Goal: Answer question/provide support

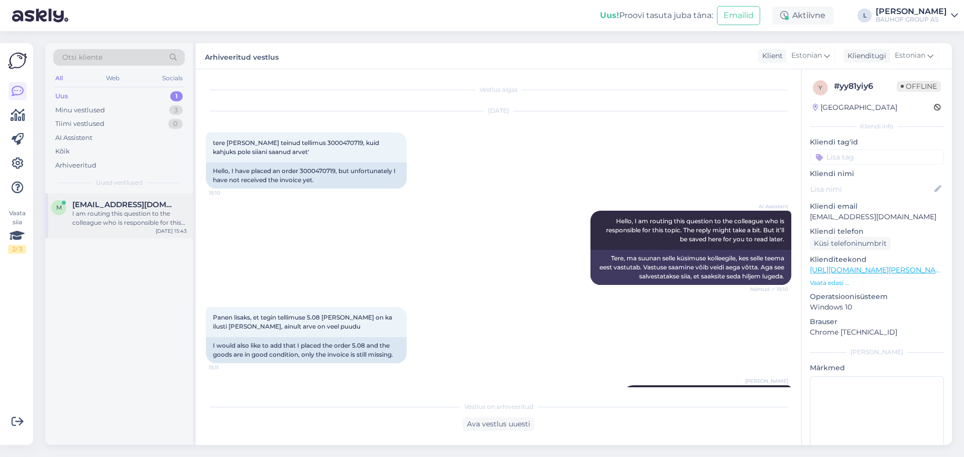
scroll to position [212, 0]
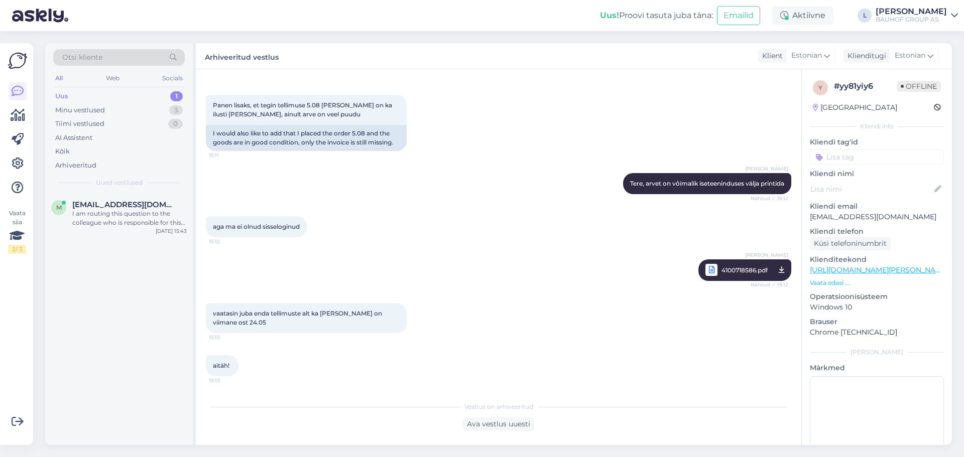
click at [95, 94] on div "Uus 1" at bounding box center [119, 96] width 132 height 14
click at [149, 217] on div "I am routing this question to the colleague who is responsible for this topic. …" at bounding box center [129, 218] width 114 height 18
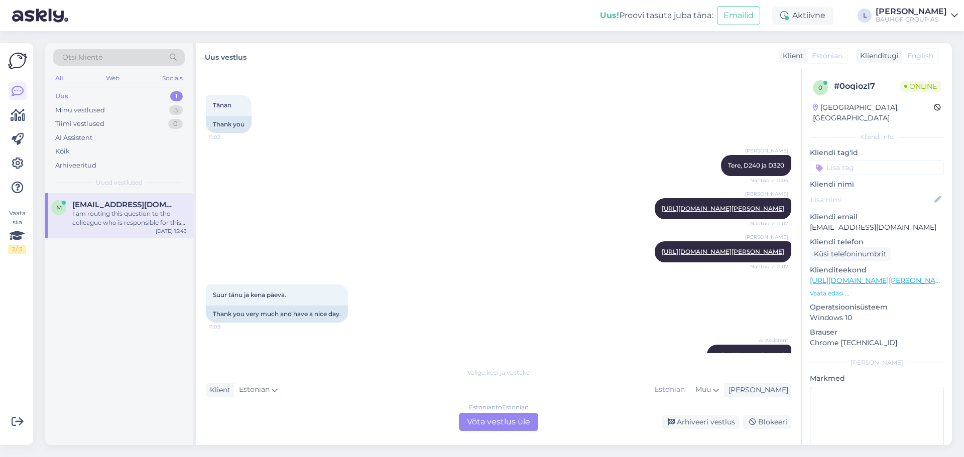
scroll to position [446, 0]
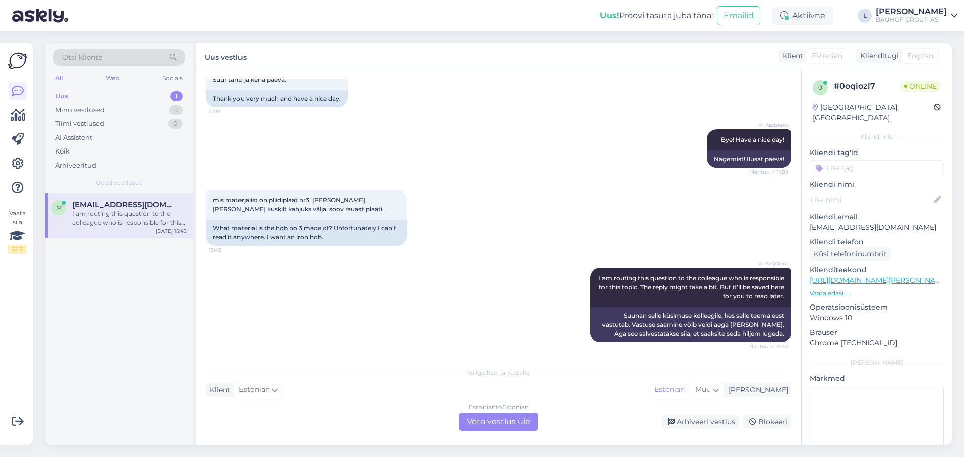
click at [496, 418] on div "Estonian to Estonian Võta vestlus üle" at bounding box center [498, 422] width 79 height 18
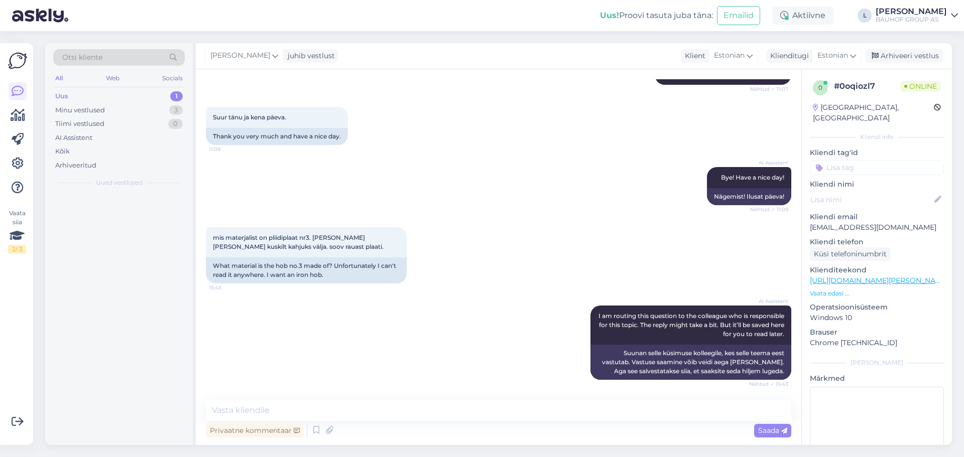
scroll to position [408, 0]
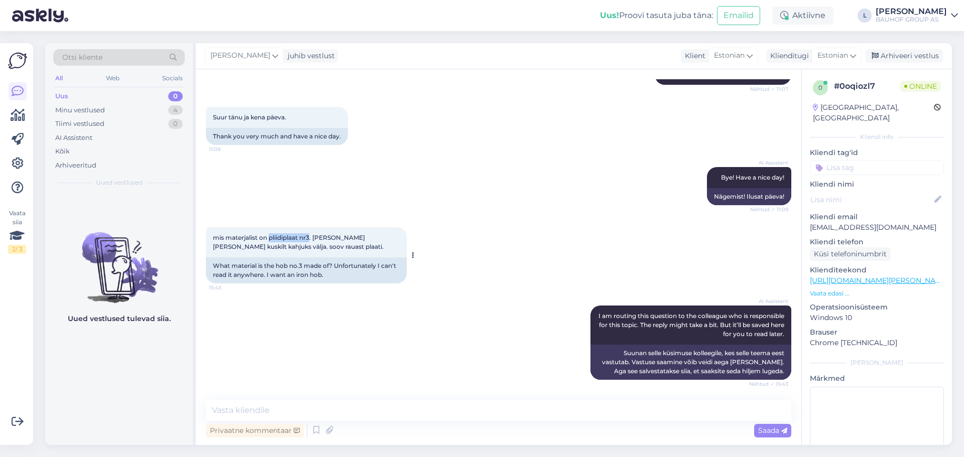
drag, startPoint x: 310, startPoint y: 237, endPoint x: 271, endPoint y: 231, distance: 39.6
click at [271, 231] on div "mis materjalist on pliidiplaat nr3. [PERSON_NAME] [PERSON_NAME] kuskilt kahjuks…" at bounding box center [306, 242] width 201 height 30
copy span "pliidiplaat nr3"
click at [319, 409] on textarea at bounding box center [499, 410] width 586 height 21
paste textarea "[PERSON_NAME]"
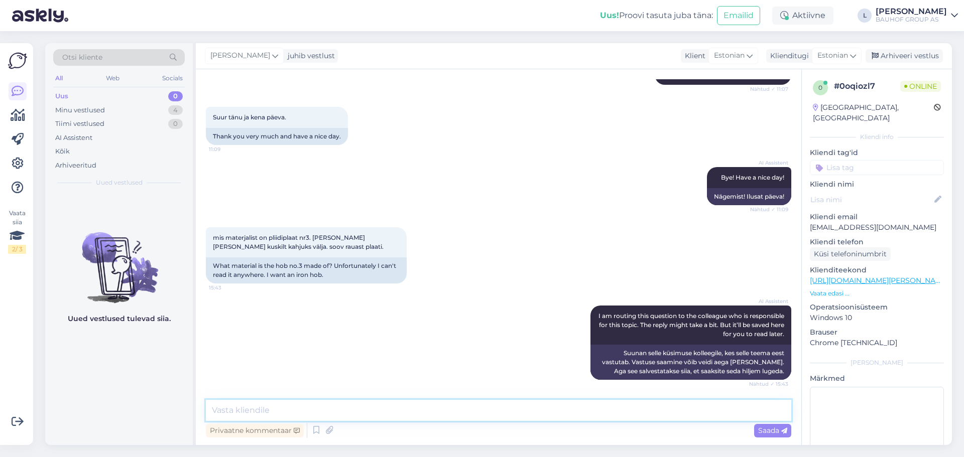
type textarea "[PERSON_NAME]"
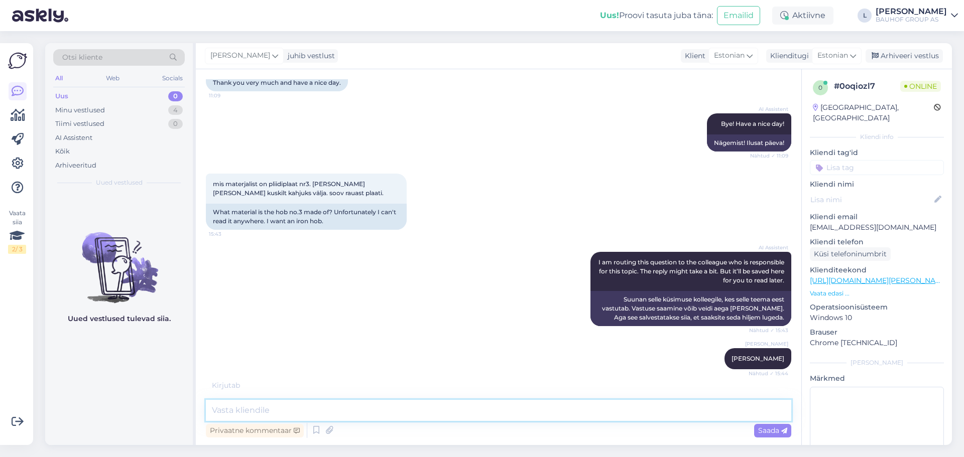
scroll to position [495, 0]
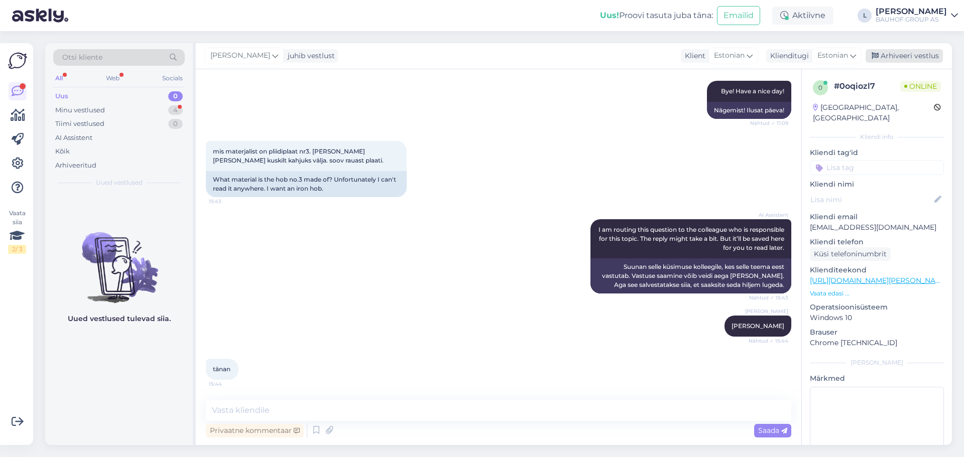
click at [901, 56] on div "Arhiveeri vestlus" at bounding box center [904, 56] width 77 height 14
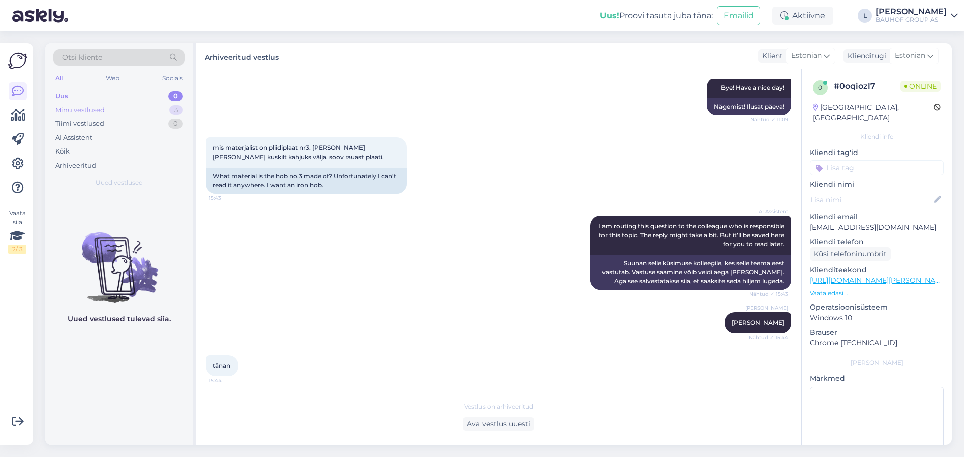
click at [88, 116] on div "Minu vestlused 3" at bounding box center [119, 110] width 132 height 14
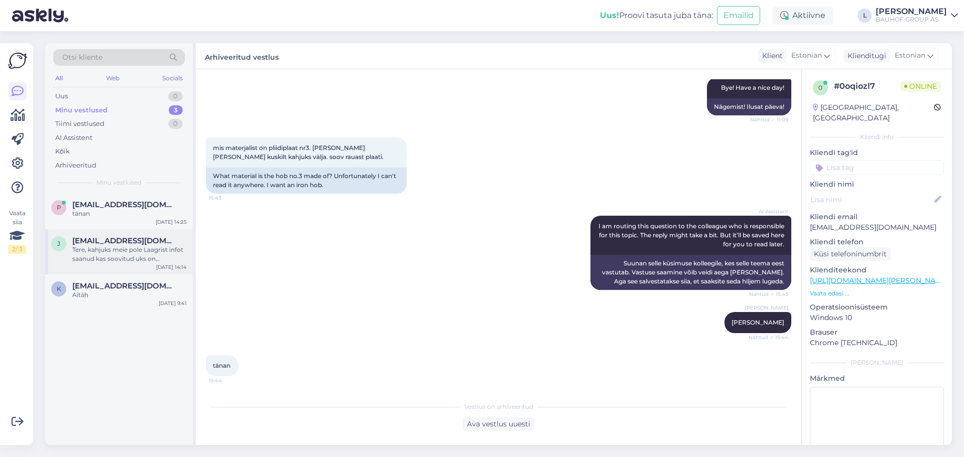
click at [120, 252] on div "Tere, kahjuks meie pole Laagrist infot saanud kas soovitud uks on [PERSON_NAME]…" at bounding box center [129, 255] width 114 height 18
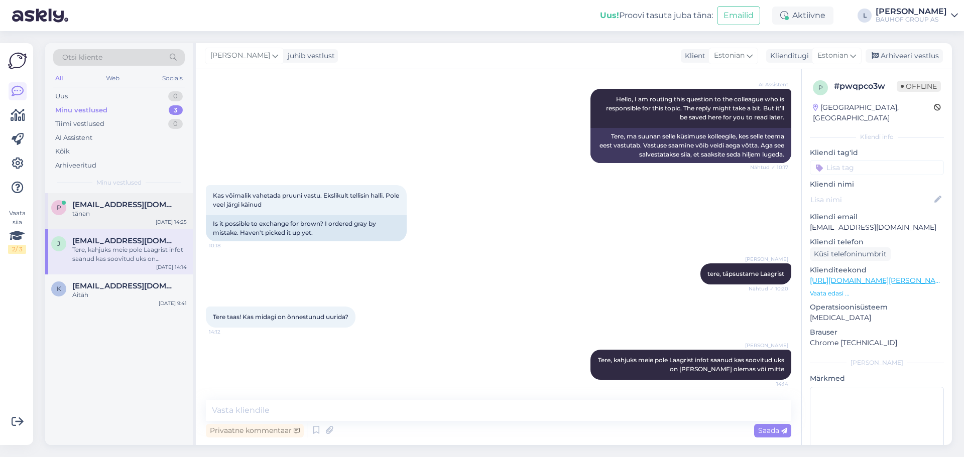
click at [112, 211] on div "tänan" at bounding box center [129, 213] width 114 height 9
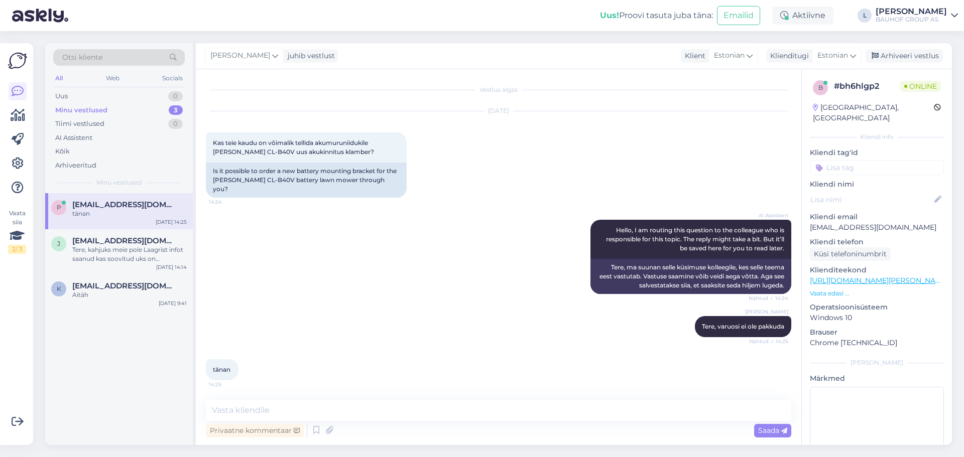
drag, startPoint x: 918, startPoint y: 57, endPoint x: 884, endPoint y: 71, distance: 37.2
click at [918, 57] on div "Arhiveeri vestlus" at bounding box center [904, 56] width 77 height 14
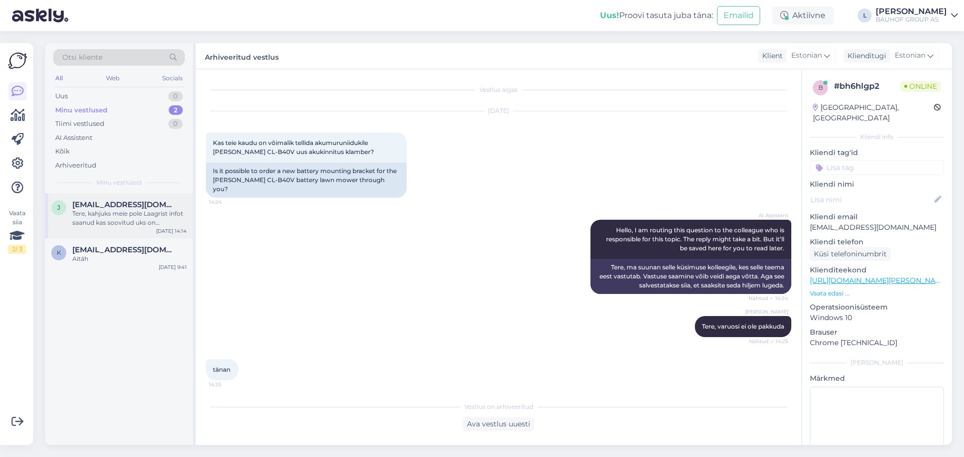
click at [126, 221] on div "Tere, kahjuks meie pole Laagrist infot saanud kas soovitud uks on [PERSON_NAME]…" at bounding box center [129, 218] width 114 height 18
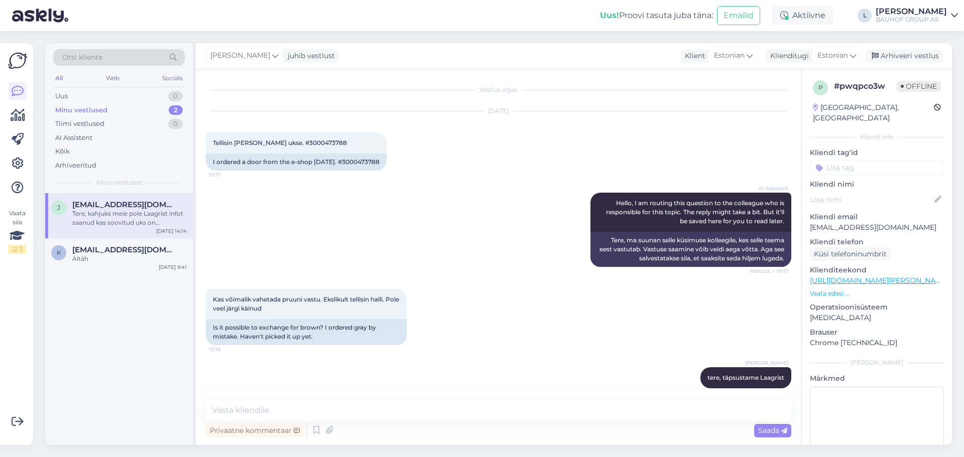
scroll to position [104, 0]
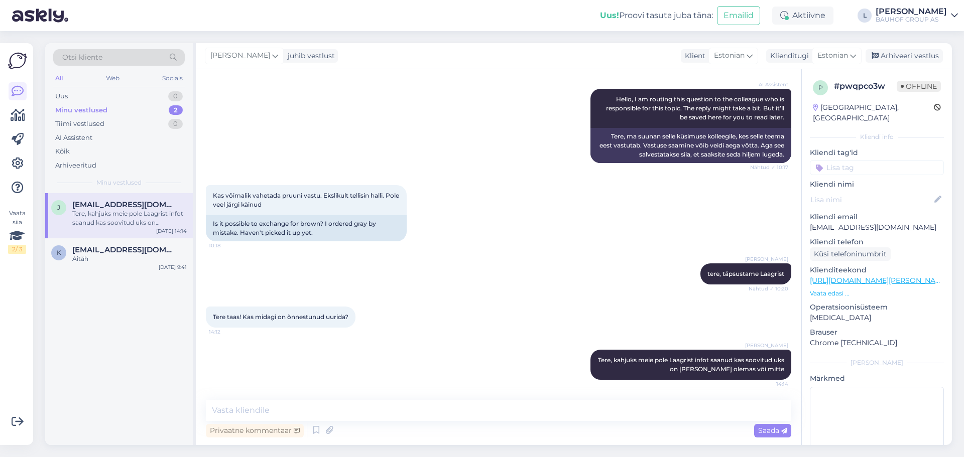
drag, startPoint x: 894, startPoint y: 59, endPoint x: 829, endPoint y: 72, distance: 66.6
click at [894, 58] on div "Arhiveeri vestlus" at bounding box center [904, 56] width 77 height 14
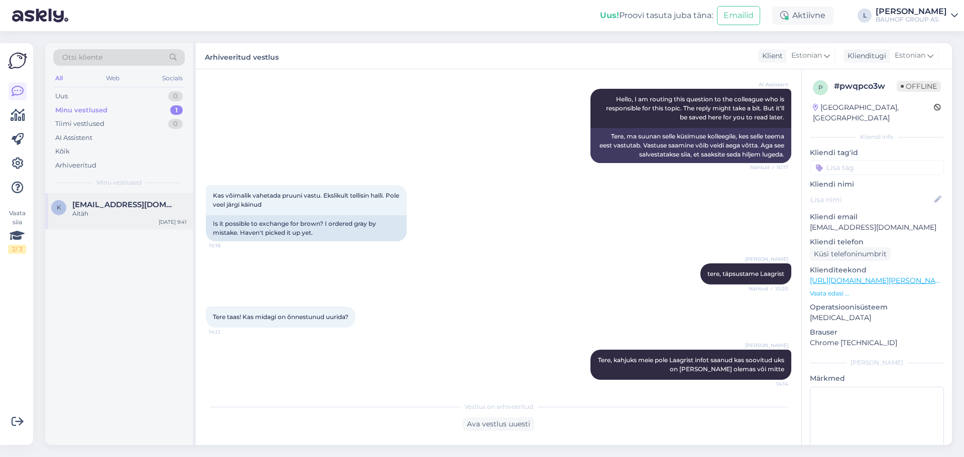
click at [116, 210] on div "Aitäh" at bounding box center [129, 213] width 114 height 9
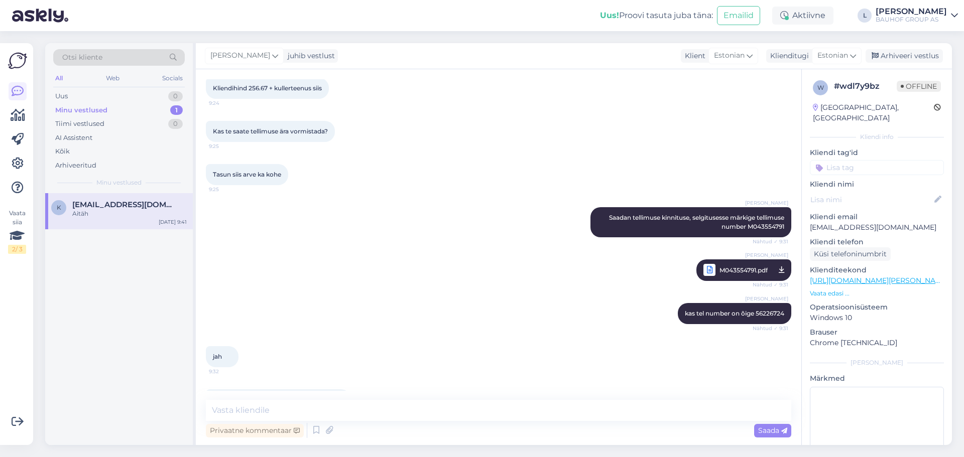
scroll to position [1179, 0]
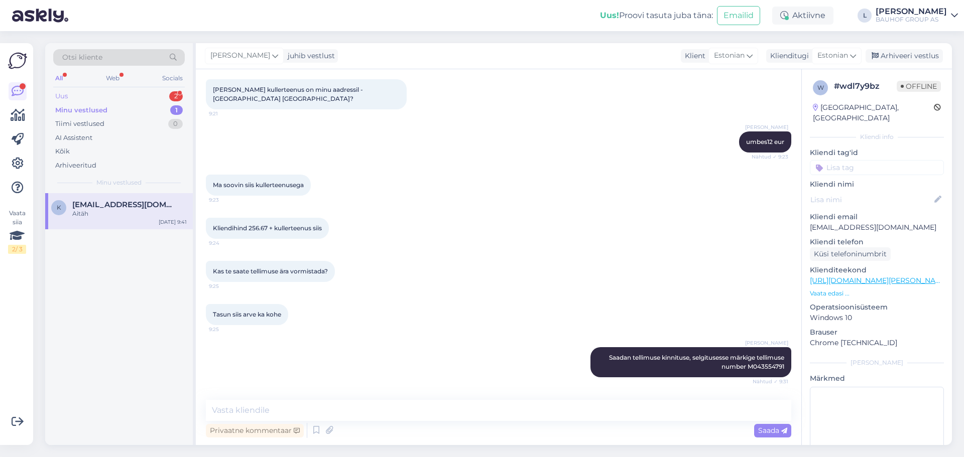
click at [108, 95] on div "Uus 2" at bounding box center [119, 96] width 132 height 14
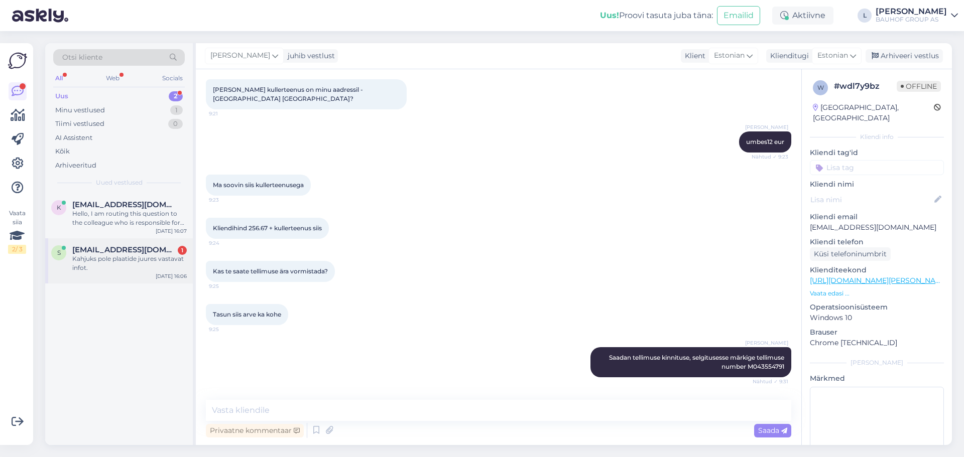
click at [101, 271] on div "Kahjuks pole plaatide juures vastavat infot." at bounding box center [129, 264] width 114 height 18
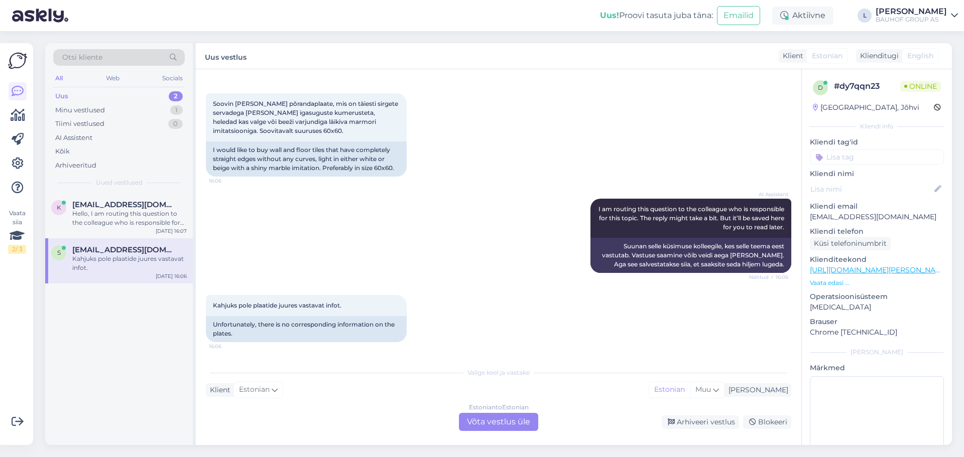
scroll to position [469, 0]
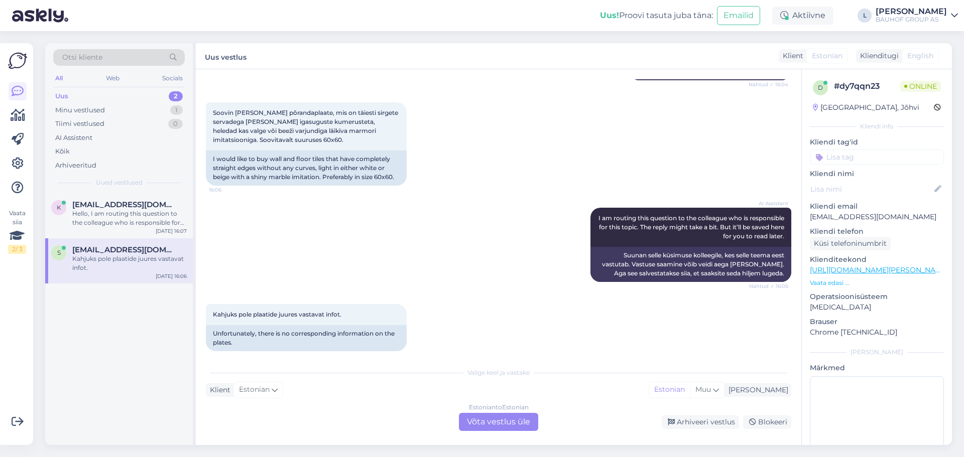
click at [500, 429] on div "Estonian to Estonian Võta vestlus üle" at bounding box center [498, 422] width 79 height 18
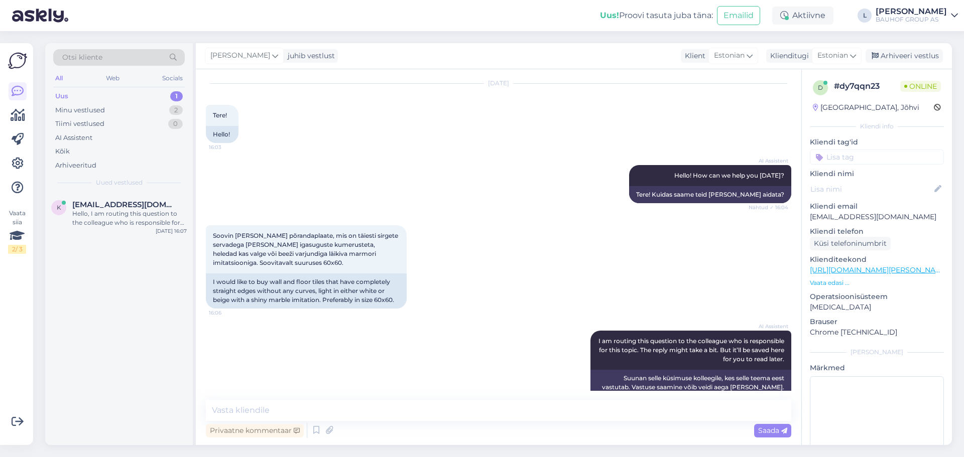
scroll to position [331, 0]
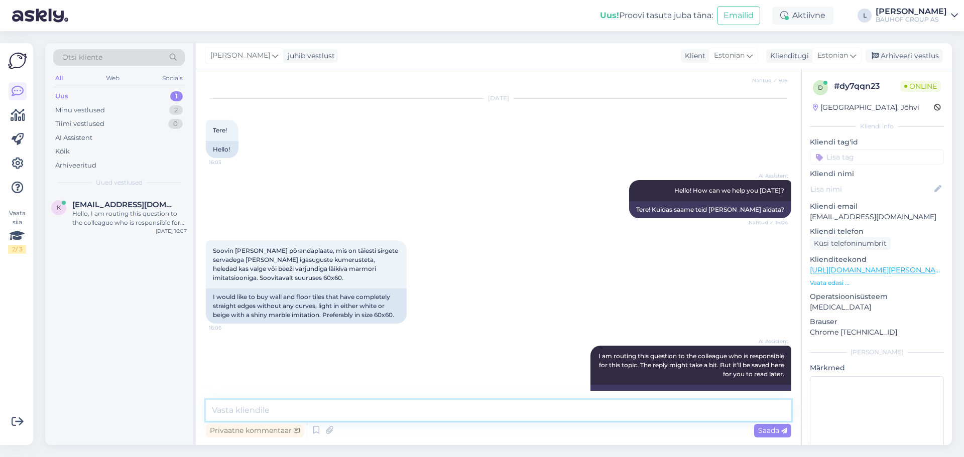
click at [290, 407] on textarea at bounding box center [499, 410] width 586 height 21
paste textarea "[URL][DOMAIN_NAME][PERSON_NAME]"
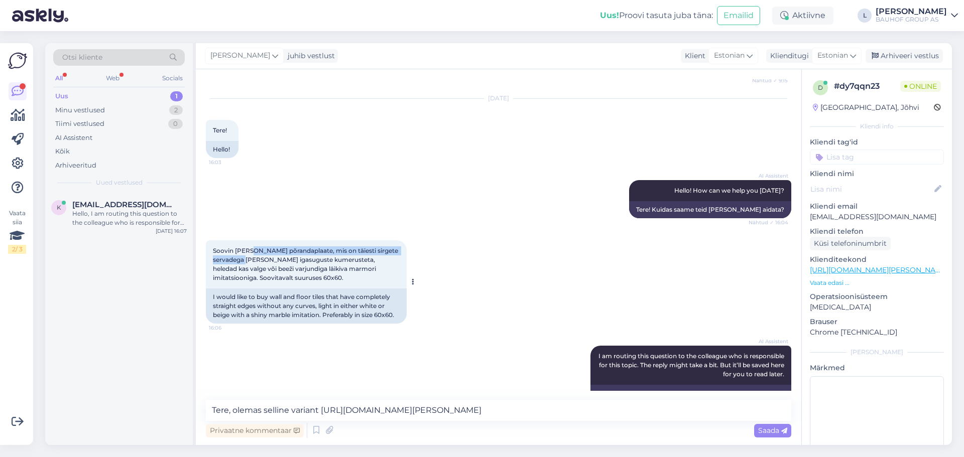
drag, startPoint x: 251, startPoint y: 243, endPoint x: 245, endPoint y: 253, distance: 11.5
click at [245, 253] on span "Soovin [PERSON_NAME] põrandaplaate, mis on täiesti sirgete servadega [PERSON_NA…" at bounding box center [306, 264] width 187 height 35
copy span "[PERSON_NAME] põrandaplaate, mis on täiesti sirgete servadega"
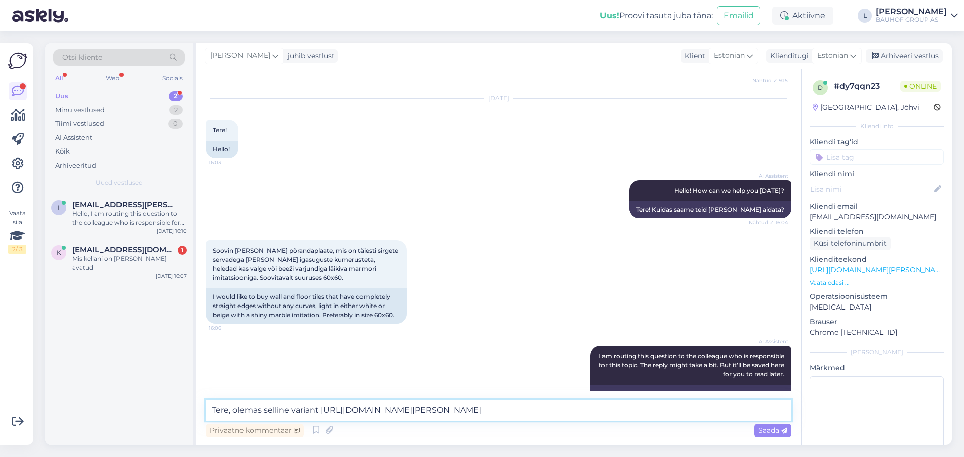
drag, startPoint x: 753, startPoint y: 411, endPoint x: 385, endPoint y: 405, distance: 367.6
click at [398, 403] on textarea "Tere, olemas selline variant [URL][DOMAIN_NAME][PERSON_NAME]" at bounding box center [499, 410] width 586 height 21
click at [737, 406] on textarea "Tere, olemas selline variant [URL][DOMAIN_NAME][PERSON_NAME]" at bounding box center [499, 410] width 586 height 21
click at [758, 407] on textarea "Tere, olemas selline variant [URL][DOMAIN_NAME][PERSON_NAME]" at bounding box center [499, 410] width 586 height 21
drag, startPoint x: 169, startPoint y: 346, endPoint x: -154, endPoint y: 310, distance: 324.4
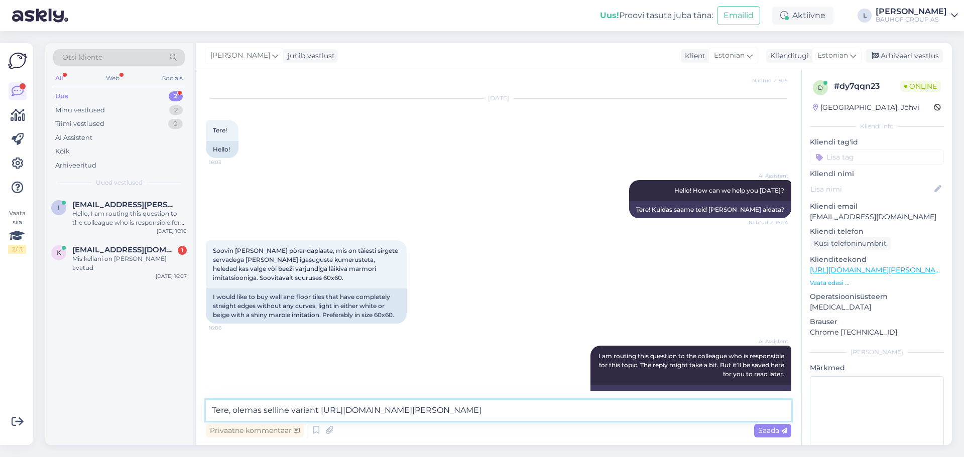
click at [0, 310] on html "Uus! Proovi tasuta [PERSON_NAME]: Emailid Aktiivne Võta paus, Askly hoiab klien…" at bounding box center [482, 228] width 964 height 457
click at [233, 410] on textarea "Tere, olemas selline variant [URL][DOMAIN_NAME][PERSON_NAME]" at bounding box center [499, 410] width 586 height 21
click at [233, 413] on textarea "Tere, olemas selline variant [URL][DOMAIN_NAME][PERSON_NAME]" at bounding box center [499, 410] width 586 height 21
drag, startPoint x: 233, startPoint y: 412, endPoint x: 771, endPoint y: 406, distance: 538.9
click at [771, 406] on textarea "Tere, olemas selline variant [URL][DOMAIN_NAME][PERSON_NAME]" at bounding box center [499, 410] width 586 height 21
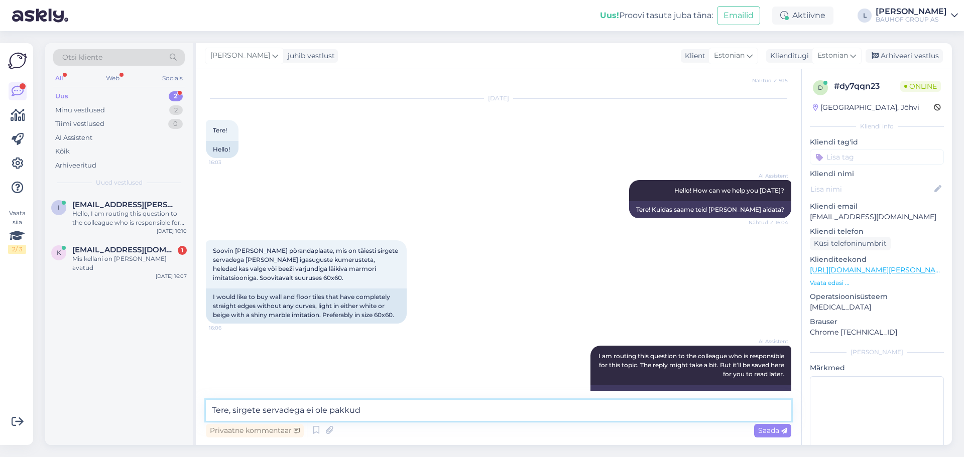
type textarea "Tere, sirgete servadega ei ole pakkuda"
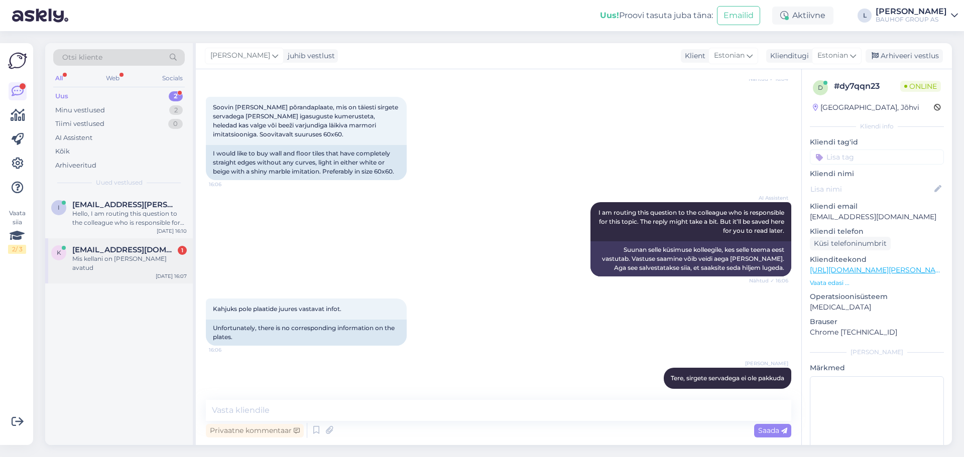
click at [101, 244] on div "k [EMAIL_ADDRESS][DOMAIN_NAME] 1 Mis kellani on [PERSON_NAME] avatud [DATE] 16:…" at bounding box center [119, 261] width 148 height 45
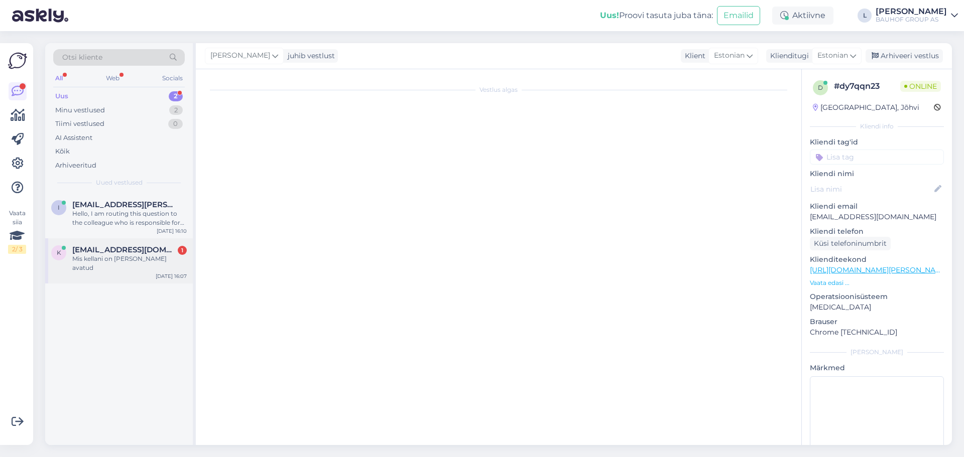
scroll to position [0, 0]
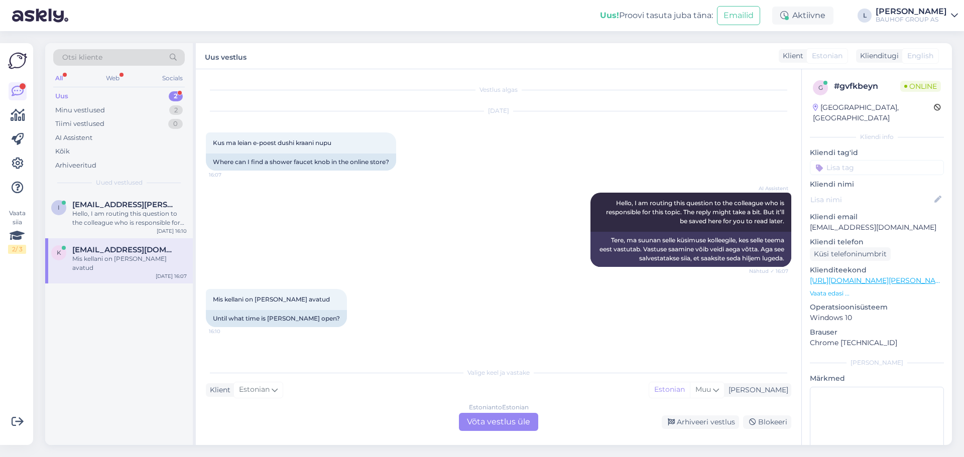
click at [514, 417] on div "Estonian to Estonian Võta vestlus üle" at bounding box center [498, 422] width 79 height 18
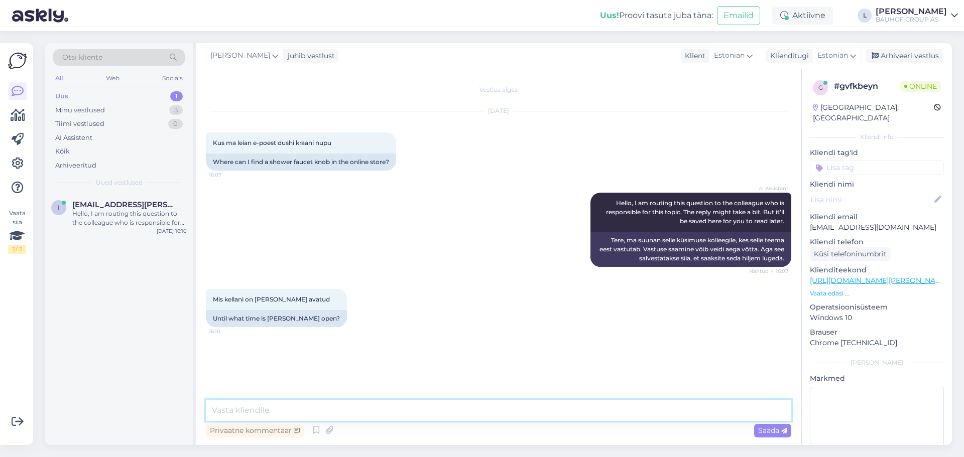
click at [307, 418] on textarea at bounding box center [499, 410] width 586 height 21
paste textarea "[PERSON_NAME] [STREET_ADDRESS][PERSON_NAME] Lahtiolekuajad: E-R 8-19 L 9-17 P 9…"
type textarea "[PERSON_NAME] [STREET_ADDRESS][PERSON_NAME] Lahtiolekuajad: E-R 8-19 L 9-17 P 9…"
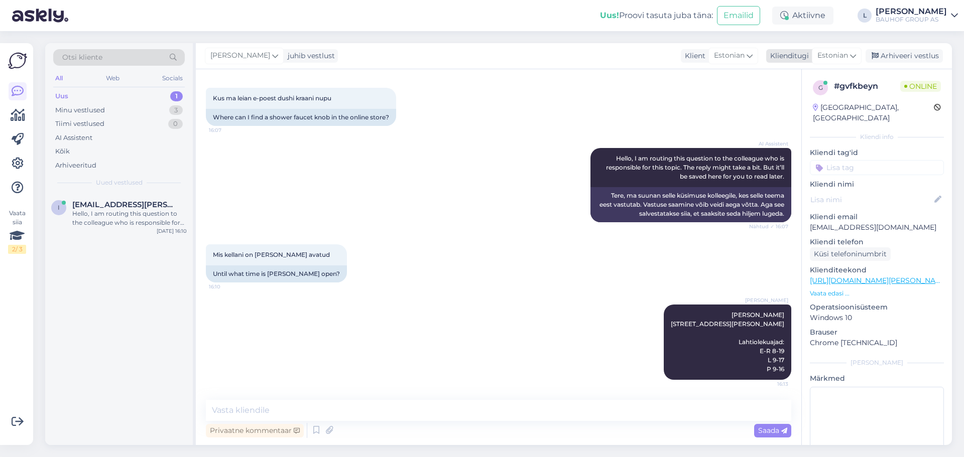
drag, startPoint x: 900, startPoint y: 55, endPoint x: 903, endPoint y: 50, distance: 5.4
click at [900, 54] on div "Arhiveeri vestlus" at bounding box center [904, 56] width 77 height 14
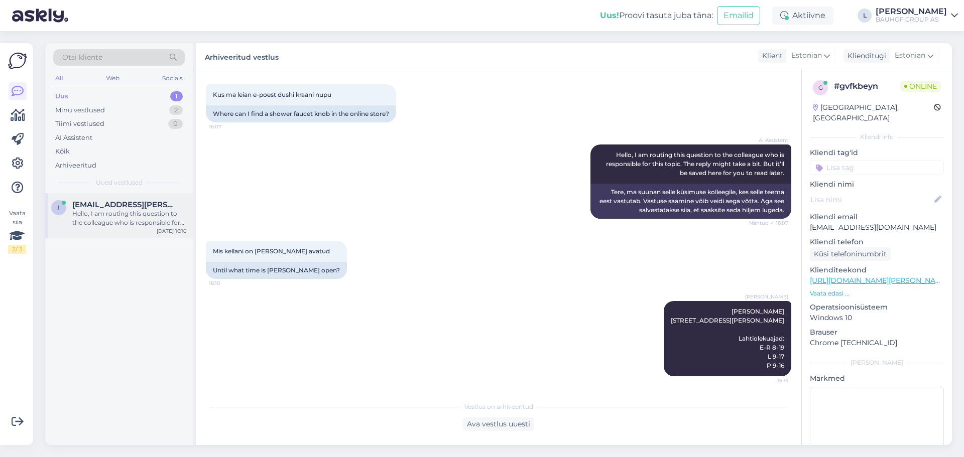
drag, startPoint x: 110, startPoint y: 214, endPoint x: 149, endPoint y: 214, distance: 39.2
click at [110, 214] on div "Hello, I am routing this question to the colleague who is responsible for this …" at bounding box center [129, 218] width 114 height 18
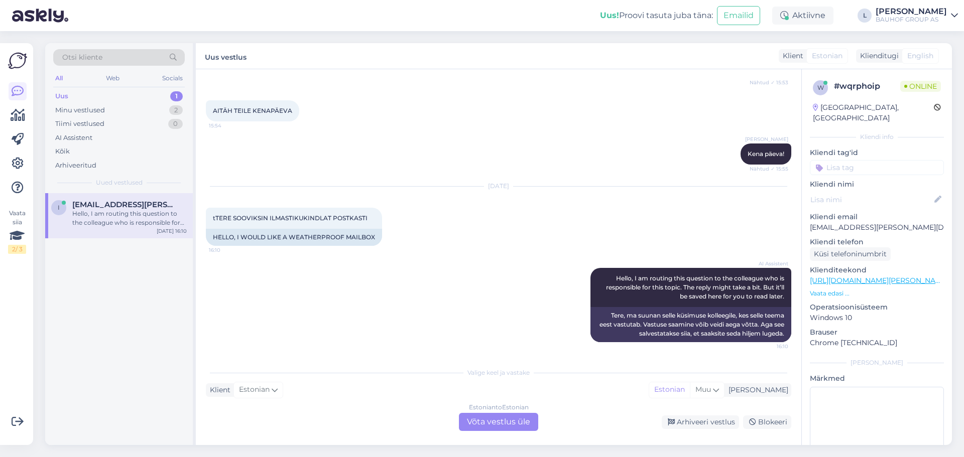
click at [487, 418] on div "Estonian to Estonian Võta vestlus üle" at bounding box center [498, 422] width 79 height 18
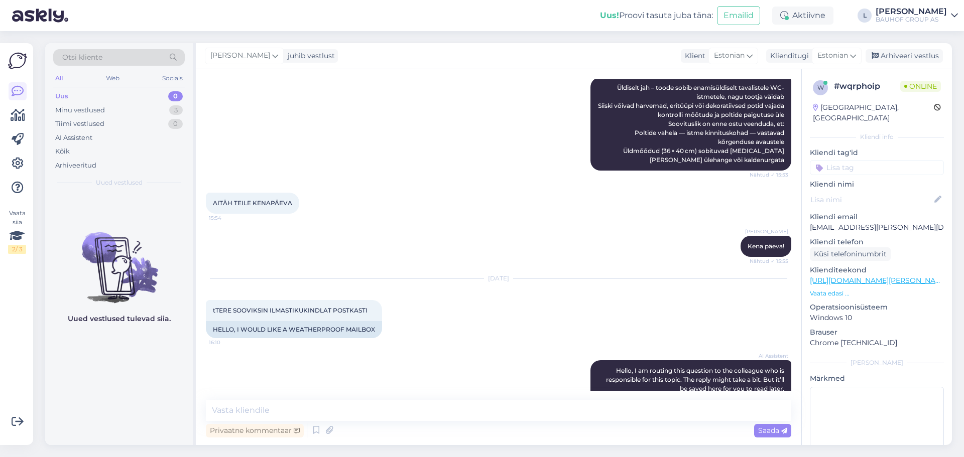
scroll to position [462, 0]
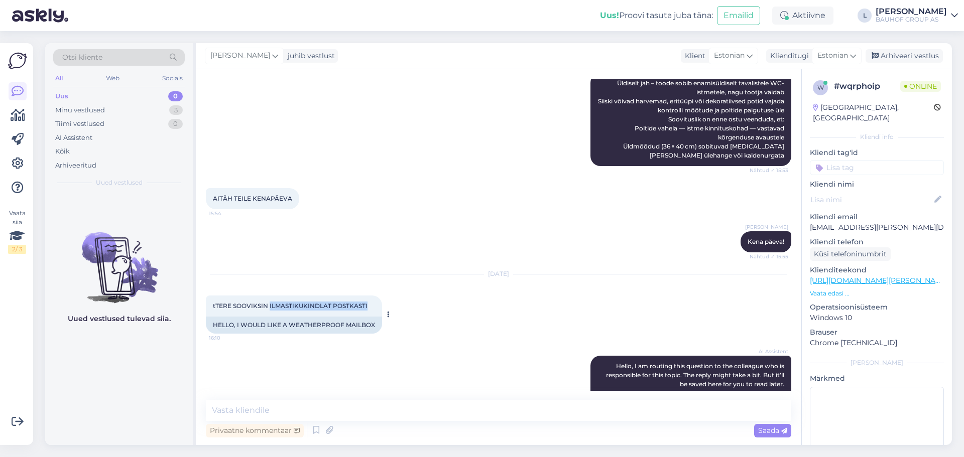
drag, startPoint x: 373, startPoint y: 308, endPoint x: 270, endPoint y: 307, distance: 103.5
click at [270, 307] on div "tTERE SOOVIKSIN ILMASTIKUKINDLAT POSTKASTI 16:10" at bounding box center [294, 306] width 176 height 21
copy span "ILMASTIKUKINDLAT POSTKASTI"
click at [339, 408] on textarea at bounding box center [499, 410] width 586 height 21
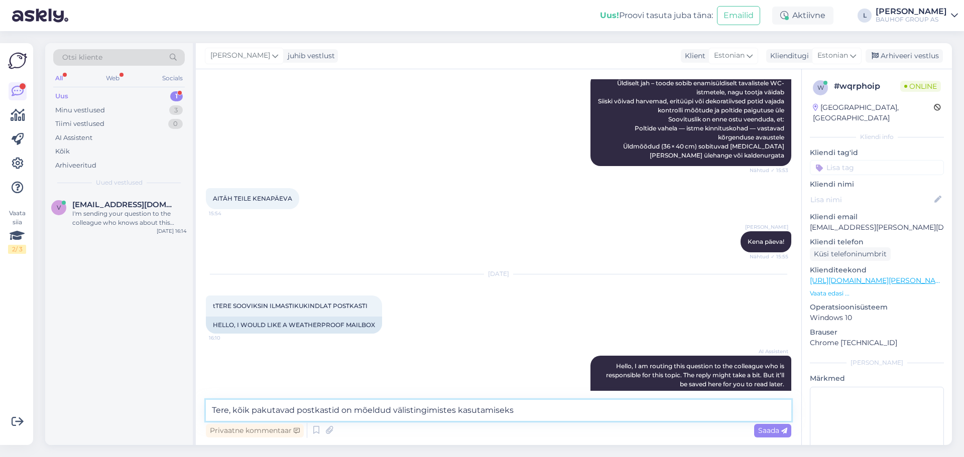
drag, startPoint x: 518, startPoint y: 413, endPoint x: -318, endPoint y: 271, distance: 847.5
click at [0, 271] on html "Uus! Proovi tasuta [PERSON_NAME]: Emailid Aktiivne Võta paus, Askly hoiab klien…" at bounding box center [482, 228] width 964 height 457
paste textarea "Kõik meie pakutavad postkastid on mõeldud kasutamiseks välistingimustes – need …"
click at [209, 411] on textarea "Kõik meie pakutavad postkastid on mõeldud kasutamiseks välistingimustes – need …" at bounding box center [499, 410] width 586 height 21
type textarea "Tere. Kõik meie pakutavad postkastid on mõeldud kasutamiseks välistingimustes –…"
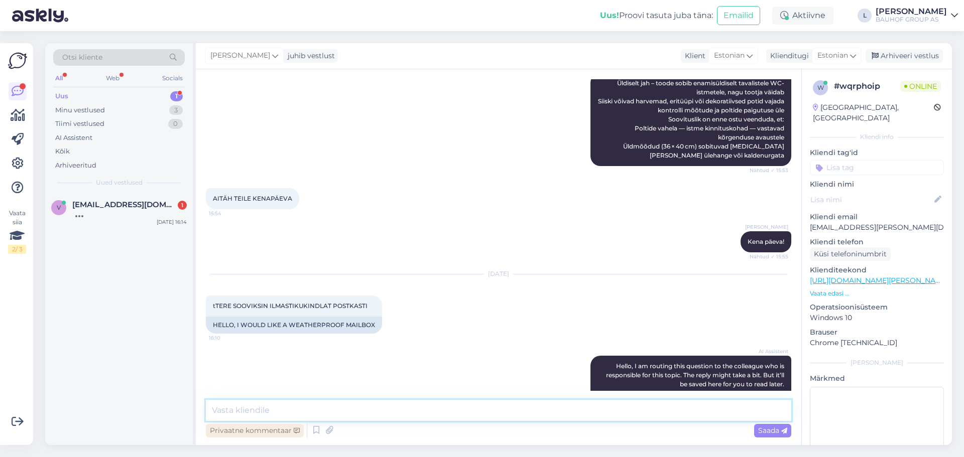
scroll to position [573, 0]
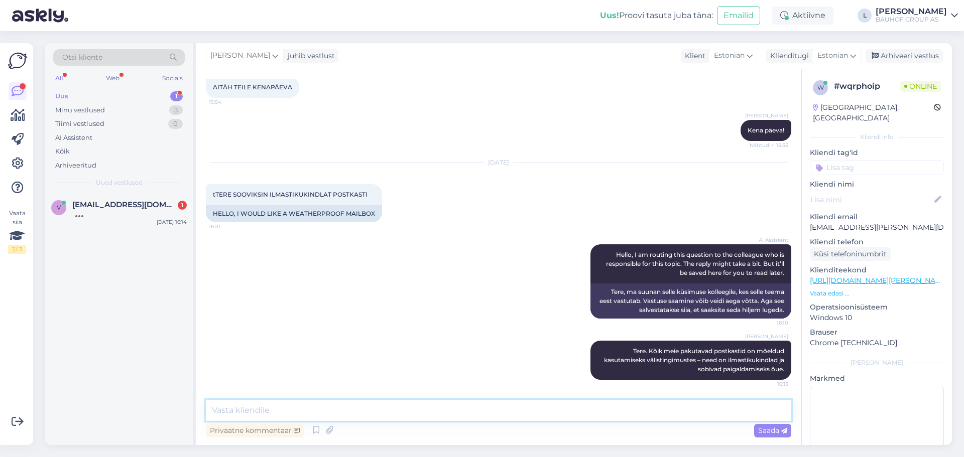
click at [260, 420] on textarea at bounding box center [499, 410] width 586 height 21
paste textarea "[URL][DOMAIN_NAME][PERSON_NAME]"
type textarea "[URL][DOMAIN_NAME][PERSON_NAME]"
click at [775, 430] on span "Saada" at bounding box center [772, 430] width 29 height 9
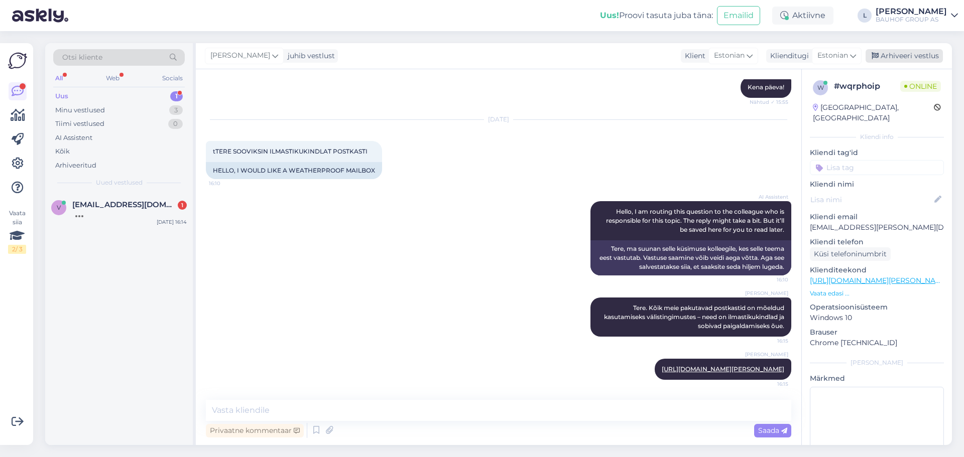
click at [913, 58] on div "Arhiveeri vestlus" at bounding box center [904, 56] width 77 height 14
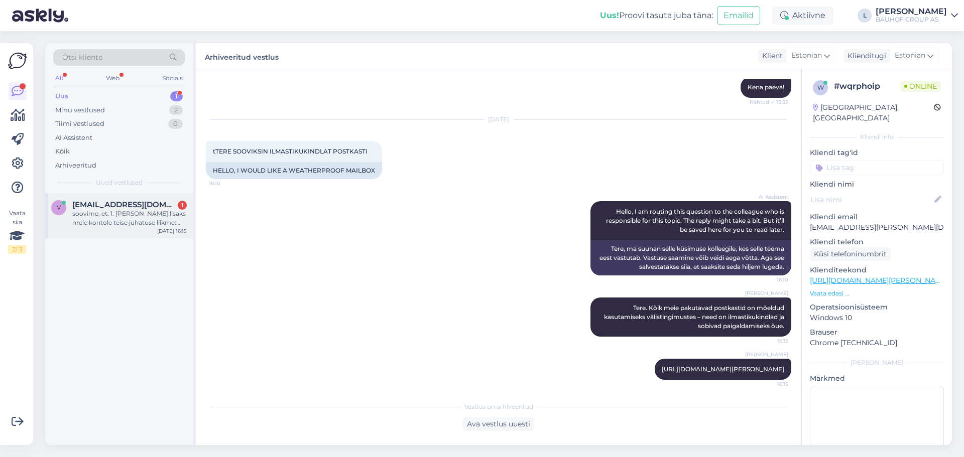
click at [139, 218] on div "soovime, et: 1. [PERSON_NAME] lisaks meie kontole teise juhatuse liikme: [PERSO…" at bounding box center [129, 218] width 114 height 18
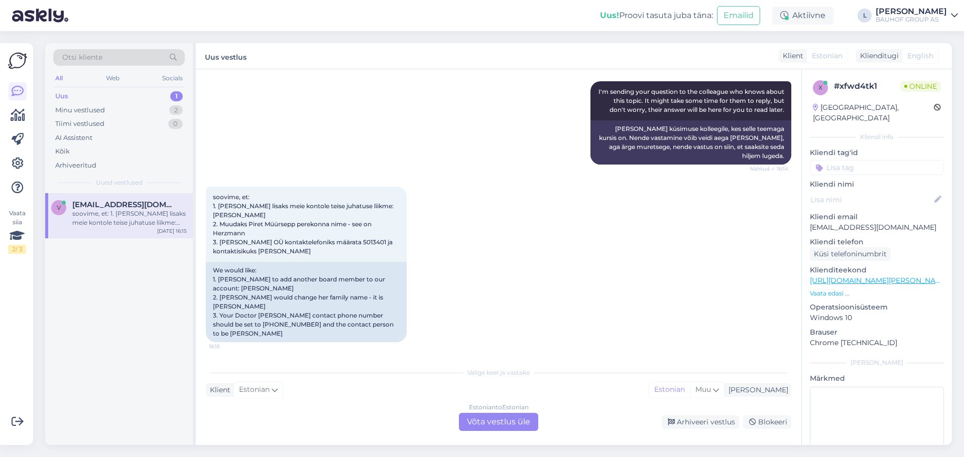
click at [495, 426] on div "Estonian to Estonian Võta vestlus üle" at bounding box center [498, 422] width 79 height 18
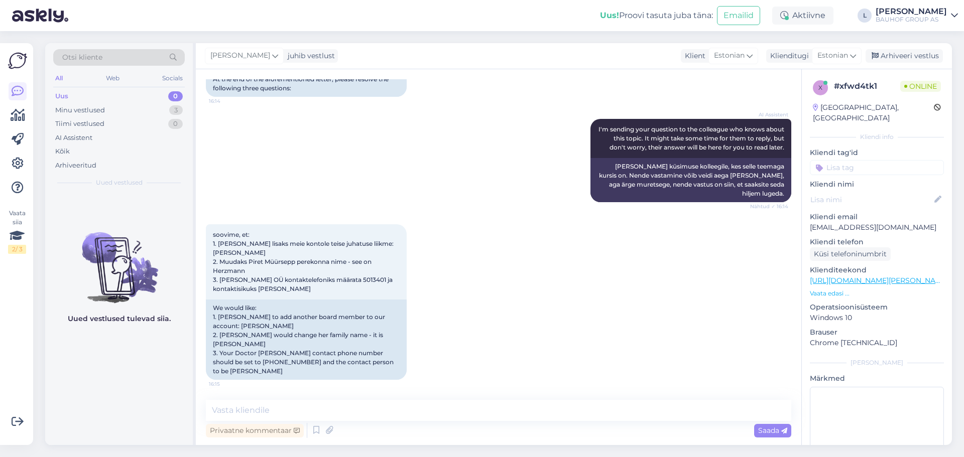
scroll to position [1924, 0]
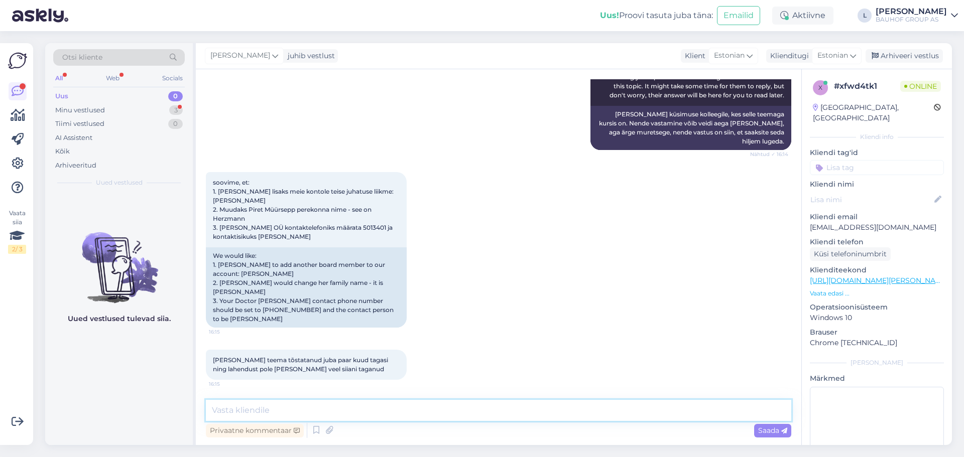
click at [407, 416] on textarea at bounding box center [499, 410] width 586 height 21
type textarea "Tere, edastasime info vastava osakonda"
drag, startPoint x: 761, startPoint y: 429, endPoint x: 761, endPoint y: 421, distance: 8.0
click at [761, 423] on div "Privaatne kommentaar Saada" at bounding box center [499, 430] width 586 height 19
click at [781, 427] on span "Saada" at bounding box center [772, 430] width 29 height 9
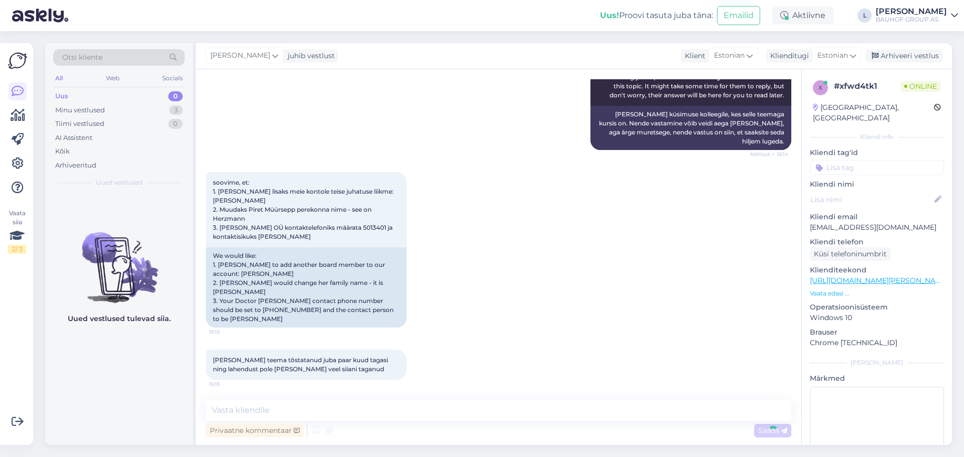
scroll to position [1967, 0]
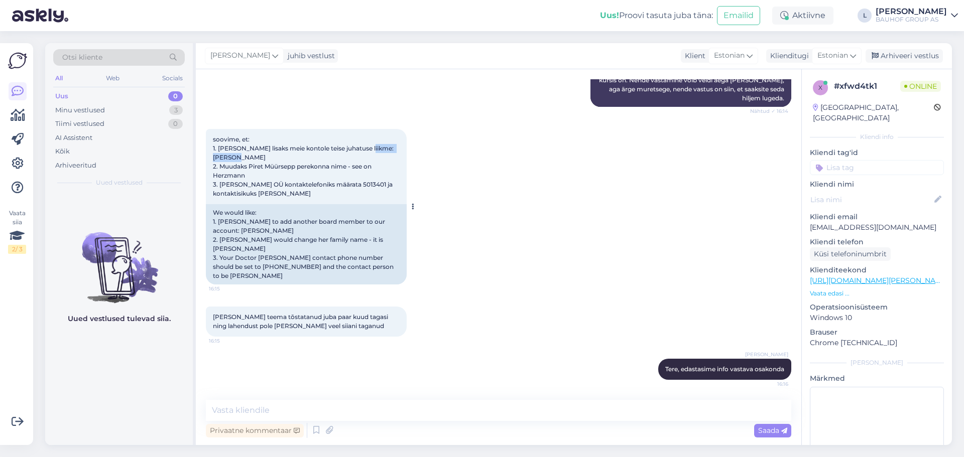
drag, startPoint x: 247, startPoint y: 165, endPoint x: 368, endPoint y: 157, distance: 121.8
click at [368, 157] on div "soovime, et: 1. [PERSON_NAME] lisaks meie kontole teise juhatuse liikme: [PERSO…" at bounding box center [306, 166] width 201 height 75
copy span "[PERSON_NAME]"
click at [318, 201] on div "soovime, et: 1. [PERSON_NAME] lisaks meie kontole teise juhatuse liikme: [PERSO…" at bounding box center [306, 166] width 201 height 75
drag, startPoint x: 258, startPoint y: 193, endPoint x: 219, endPoint y: 190, distance: 38.3
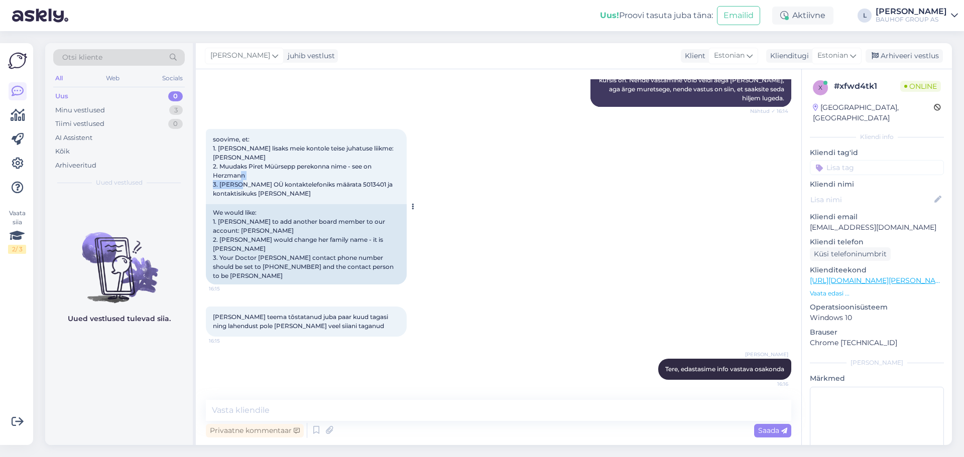
click at [219, 190] on span "soovime, et: 1. [PERSON_NAME] lisaks meie kontole teise juhatuse liikme: [PERSO…" at bounding box center [304, 167] width 182 height 62
copy span "[PERSON_NAME] OÜ"
drag, startPoint x: 364, startPoint y: 192, endPoint x: 339, endPoint y: 192, distance: 24.1
click at [339, 192] on span "soovime, et: 1. [PERSON_NAME] lisaks meie kontole teise juhatuse liikme: [PERSO…" at bounding box center [304, 167] width 182 height 62
copy span "5013401"
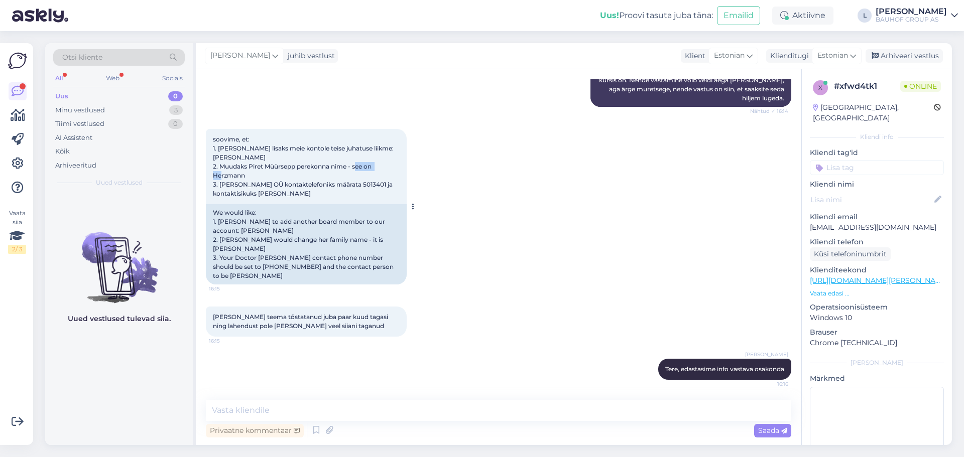
drag, startPoint x: 244, startPoint y: 185, endPoint x: 212, endPoint y: 182, distance: 31.8
click at [212, 182] on div "soovime, et: 1. [PERSON_NAME] lisaks meie kontole teise juhatuse liikme: [PERSO…" at bounding box center [306, 166] width 201 height 75
copy span "[PERSON_NAME]"
drag, startPoint x: 369, startPoint y: 157, endPoint x: 388, endPoint y: 164, distance: 20.8
click at [388, 164] on div "soovime, et: 1. [PERSON_NAME] lisaks meie kontole teise juhatuse liikme: [PERSO…" at bounding box center [306, 166] width 201 height 75
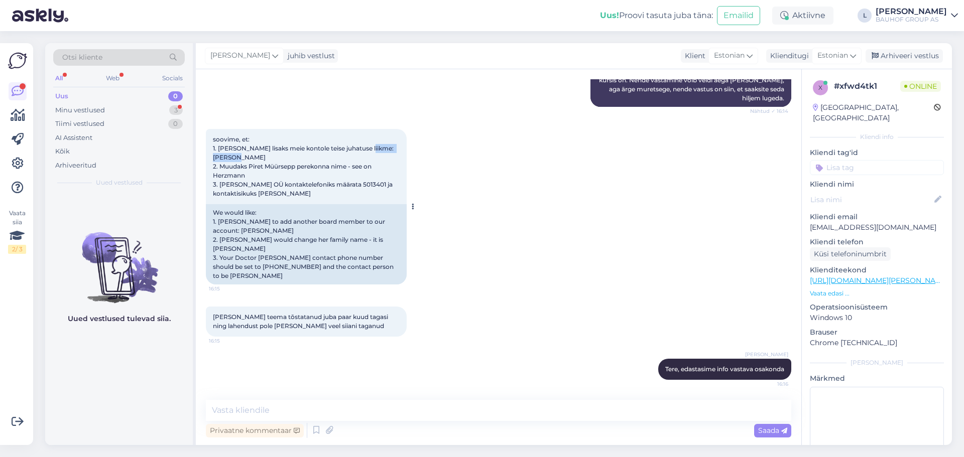
copy span "[PERSON_NAME]"
drag, startPoint x: 258, startPoint y: 193, endPoint x: 219, endPoint y: 193, distance: 38.2
click at [219, 193] on span "soovime, et: 1. [PERSON_NAME] lisaks meie kontole teise juhatuse liikme: [PERSO…" at bounding box center [304, 167] width 182 height 62
copy span "[PERSON_NAME] OÜ"
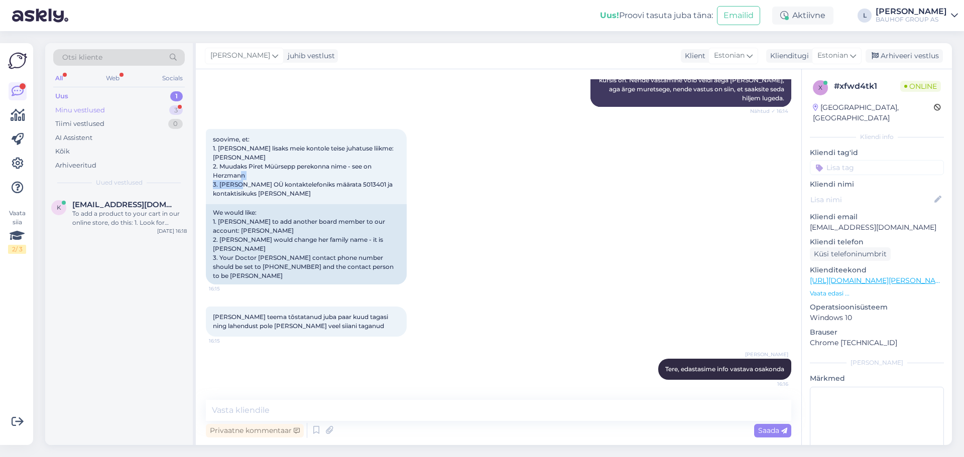
click at [87, 108] on div "Minu vestlused" at bounding box center [80, 110] width 50 height 10
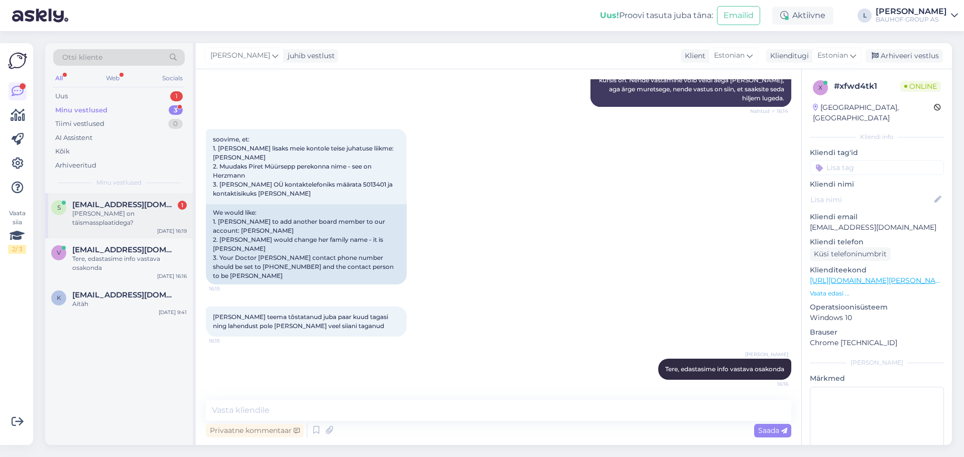
drag, startPoint x: 112, startPoint y: 208, endPoint x: 131, endPoint y: 205, distance: 19.4
click at [111, 207] on span "[EMAIL_ADDRESS][DOMAIN_NAME]" at bounding box center [124, 204] width 104 height 9
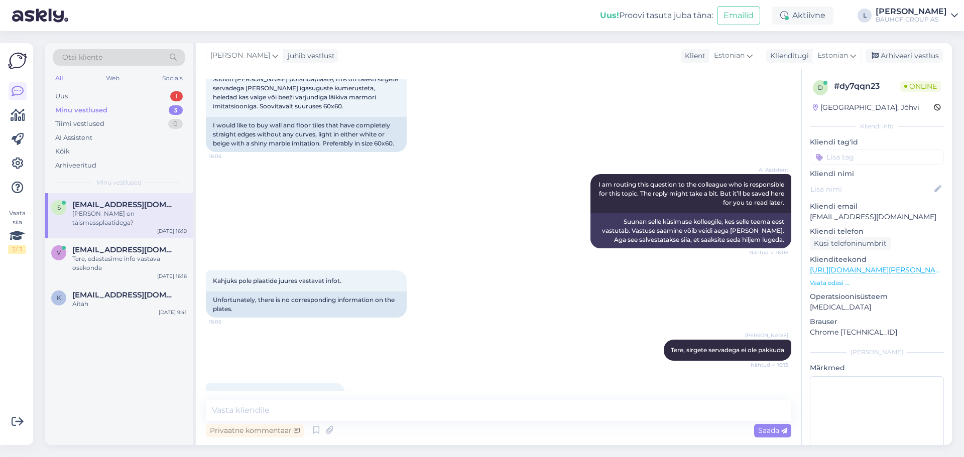
scroll to position [518, 0]
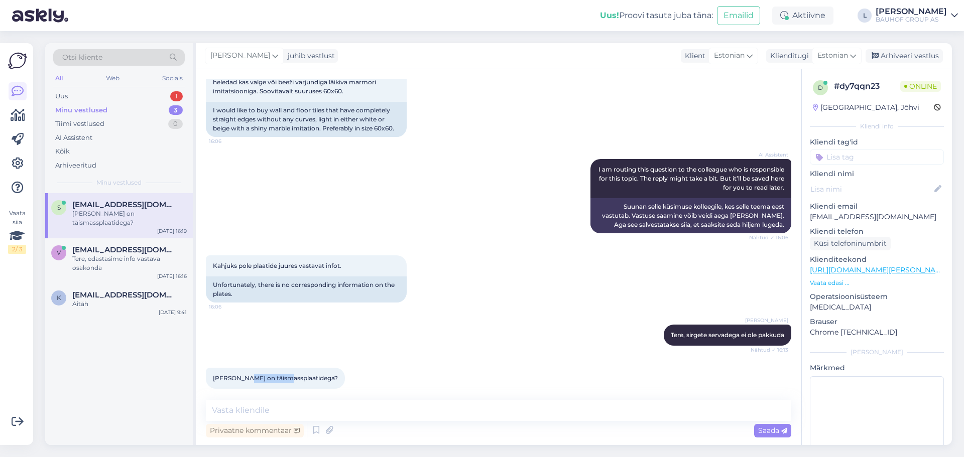
drag, startPoint x: 286, startPoint y: 370, endPoint x: 244, endPoint y: 367, distance: 41.8
click at [244, 375] on span "[PERSON_NAME] on täismassplaatidega?" at bounding box center [275, 379] width 125 height 8
copy span "täismassplaa"
click at [527, 342] on div "[PERSON_NAME], sirgete servadega ei ole pakkuda Nähtud ✓ 16:13" at bounding box center [499, 335] width 586 height 43
click at [250, 410] on textarea at bounding box center [499, 410] width 586 height 21
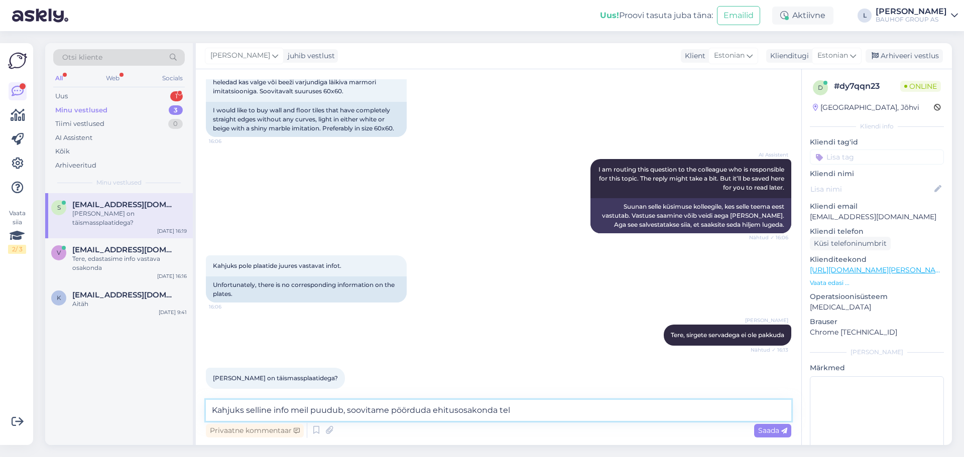
paste textarea "57 503 619"
type textarea "Kahjuks selline info meil puudub, soovitame pöörduda ehitusosakonda tel [PHONE_…"
click at [765, 429] on span "Saada" at bounding box center [772, 430] width 29 height 9
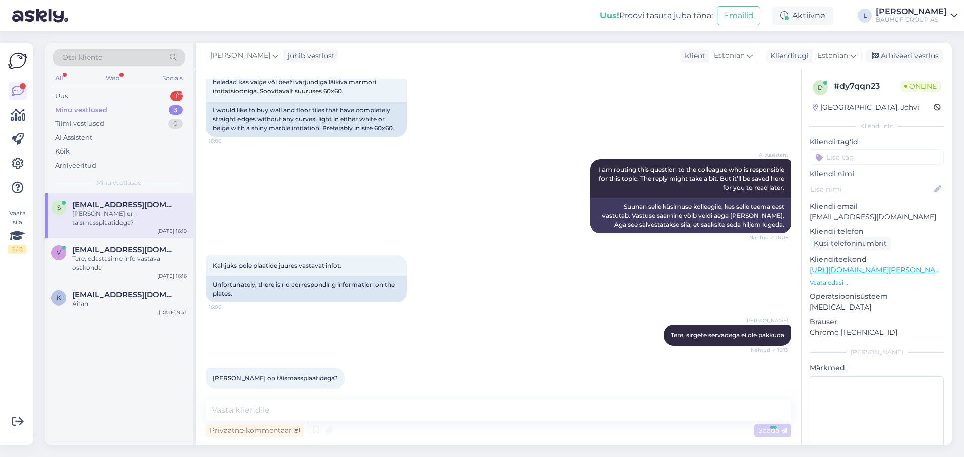
scroll to position [570, 0]
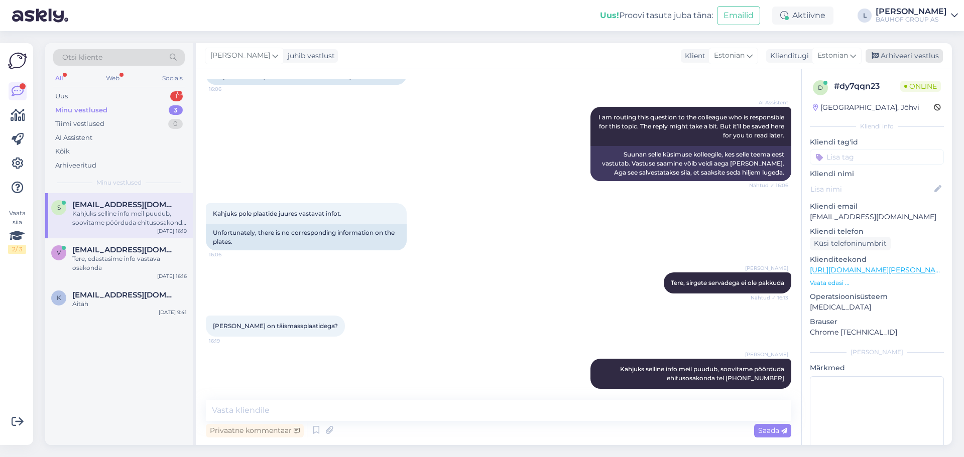
click at [898, 59] on div "Arhiveeri vestlus" at bounding box center [904, 56] width 77 height 14
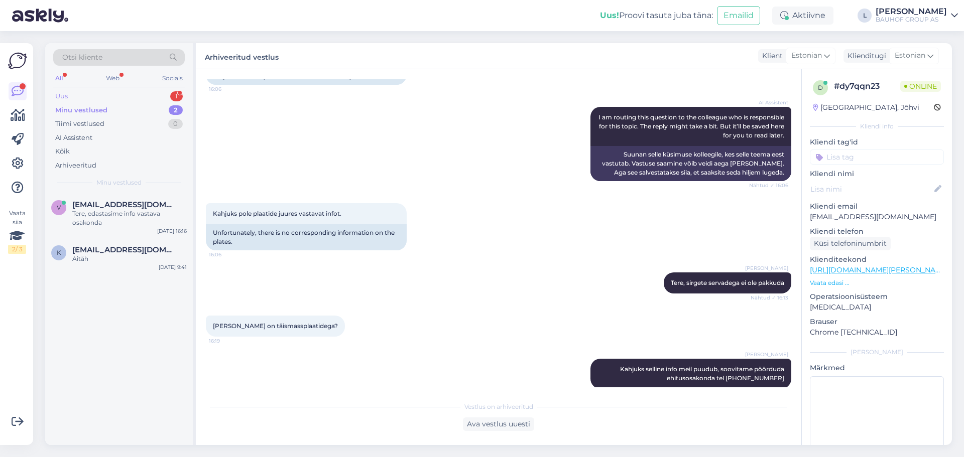
click at [62, 96] on div "Uus" at bounding box center [61, 96] width 13 height 10
drag, startPoint x: 127, startPoint y: 212, endPoint x: 157, endPoint y: 220, distance: 30.7
click at [127, 211] on div "tahan osta dushi kardinat" at bounding box center [129, 213] width 114 height 9
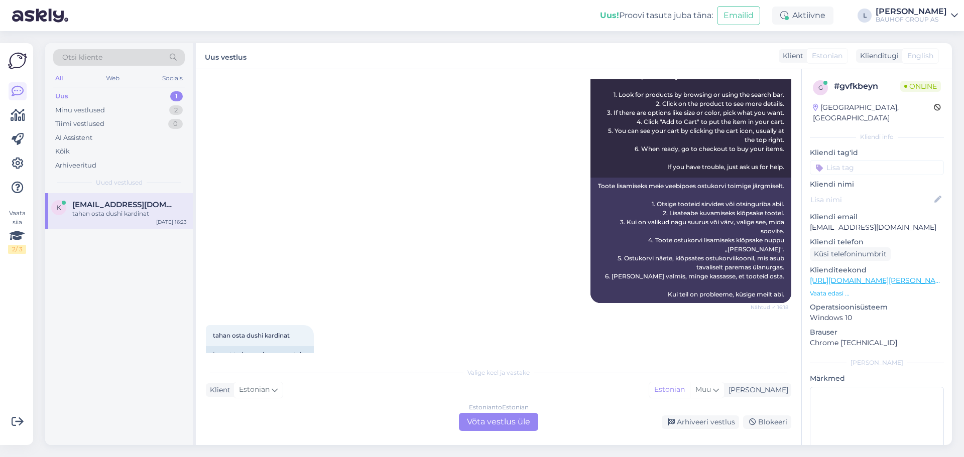
scroll to position [452, 0]
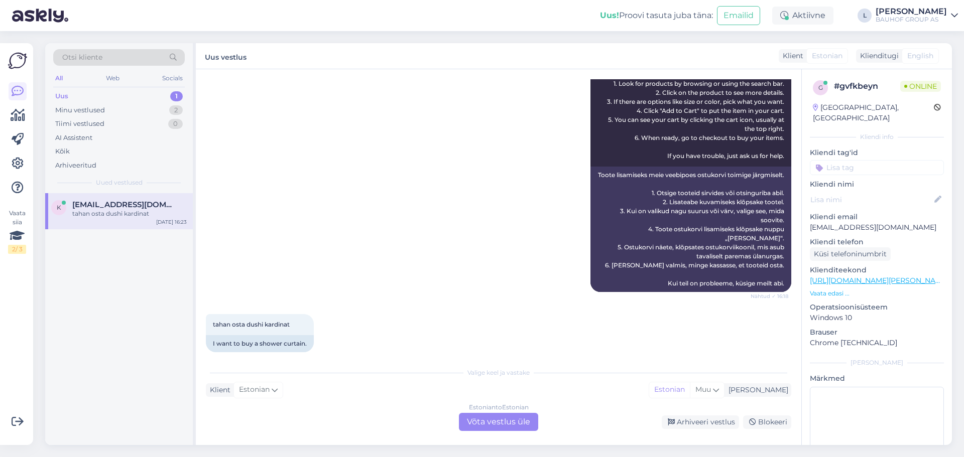
click at [514, 423] on div "Estonian to Estonian Võta vestlus üle" at bounding box center [498, 422] width 79 height 18
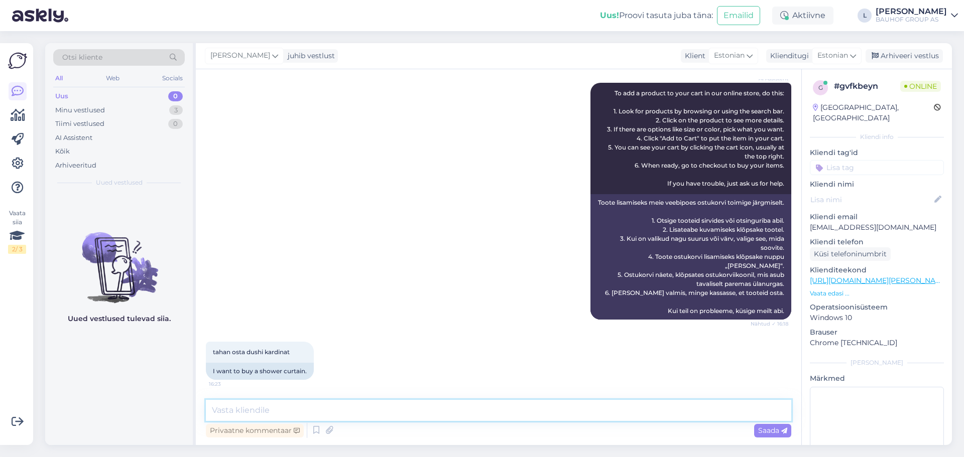
click at [267, 415] on textarea at bounding box center [499, 410] width 586 height 21
click at [319, 408] on textarea at bounding box center [499, 410] width 586 height 21
click at [364, 410] on textarea at bounding box center [499, 410] width 586 height 21
paste textarea "[URL][DOMAIN_NAME][PERSON_NAME]"
type textarea "[URL][DOMAIN_NAME][PERSON_NAME]"
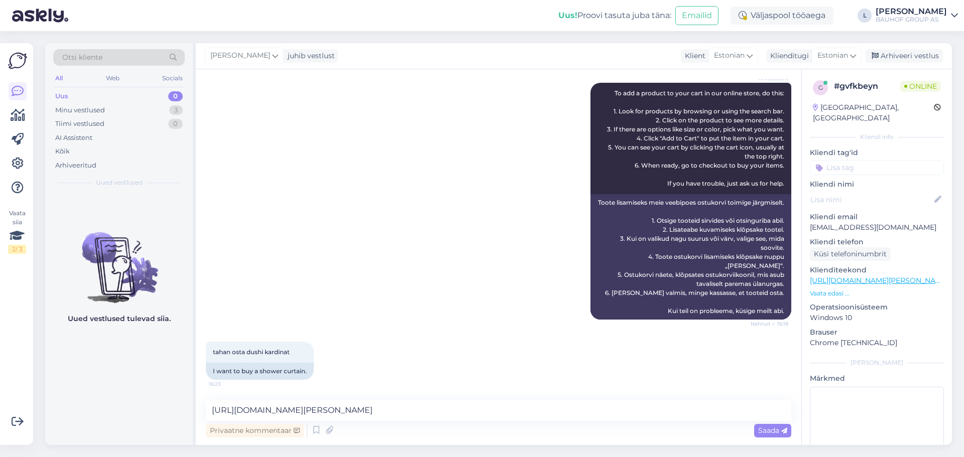
drag, startPoint x: 772, startPoint y: 432, endPoint x: 816, endPoint y: 422, distance: 44.8
click at [772, 432] on span "Saada" at bounding box center [772, 430] width 29 height 9
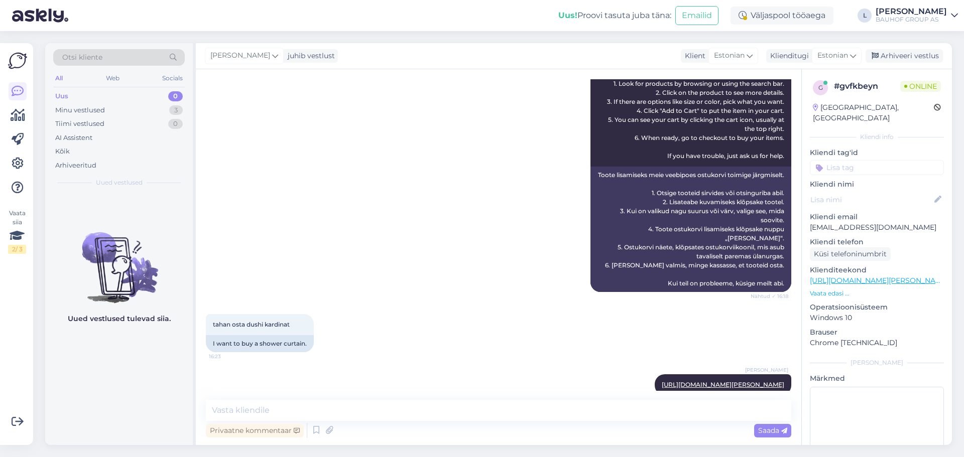
scroll to position [513, 0]
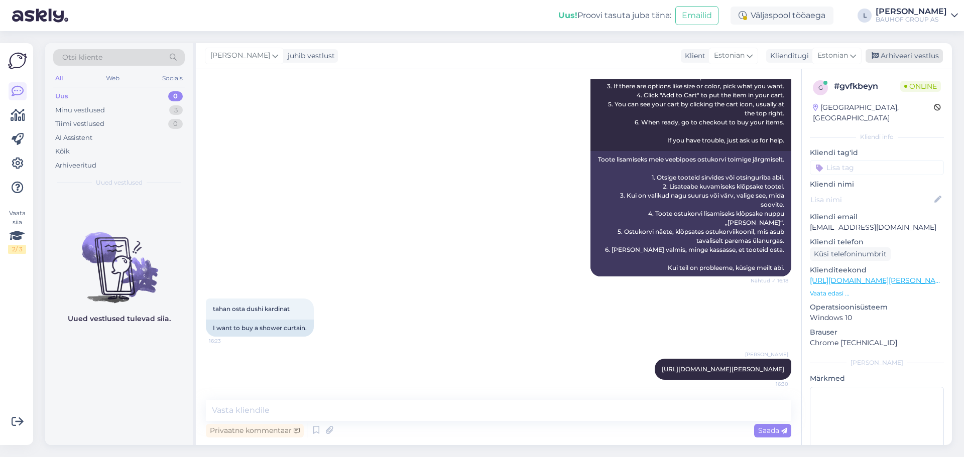
drag, startPoint x: 907, startPoint y: 57, endPoint x: 906, endPoint y: 52, distance: 5.0
click at [907, 53] on div "Arhiveeri vestlus" at bounding box center [904, 56] width 77 height 14
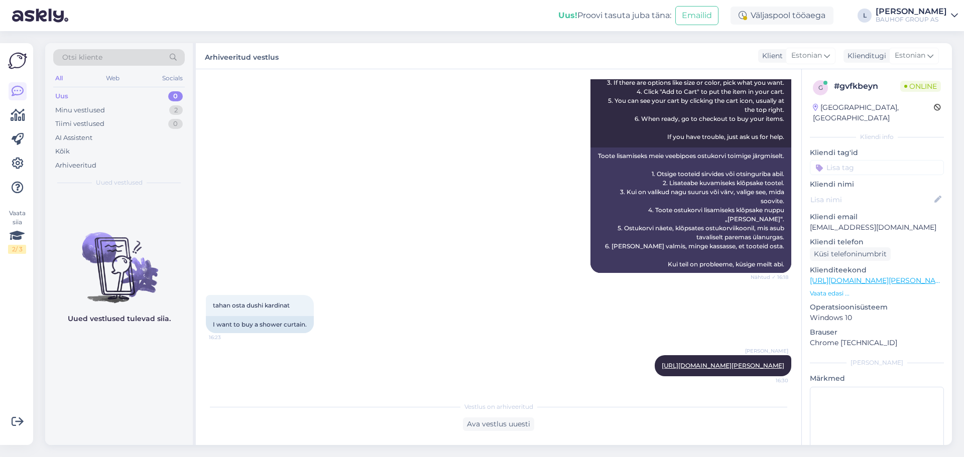
drag, startPoint x: 81, startPoint y: 96, endPoint x: 86, endPoint y: 99, distance: 5.9
click at [81, 95] on div "Uus 0" at bounding box center [119, 96] width 132 height 14
click at [90, 104] on div "Minu vestlused 2" at bounding box center [119, 110] width 132 height 14
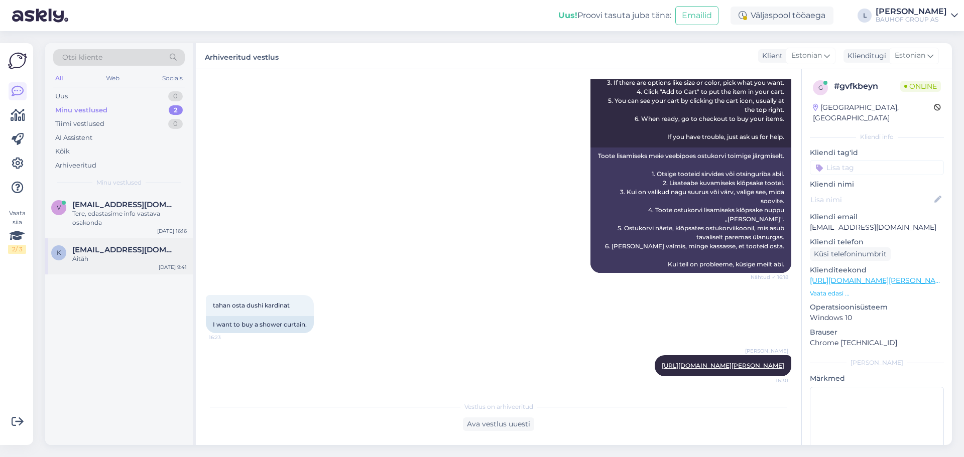
click at [89, 259] on div "Aitäh" at bounding box center [129, 259] width 114 height 9
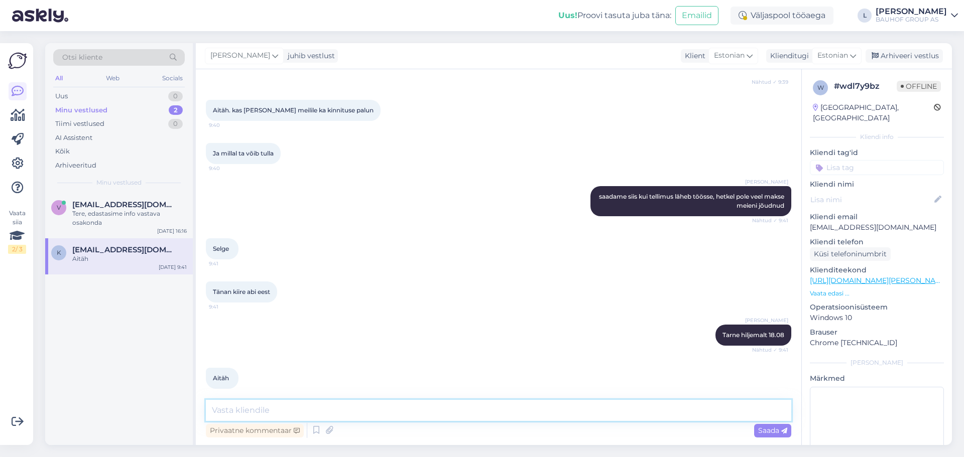
click at [365, 415] on textarea at bounding box center [499, 410] width 586 height 21
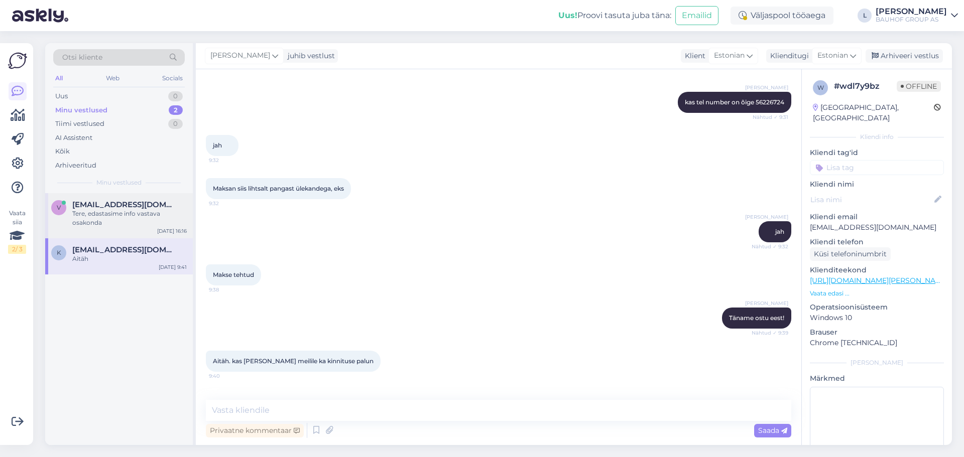
click at [97, 205] on span "[EMAIL_ADDRESS][DOMAIN_NAME]" at bounding box center [124, 204] width 104 height 9
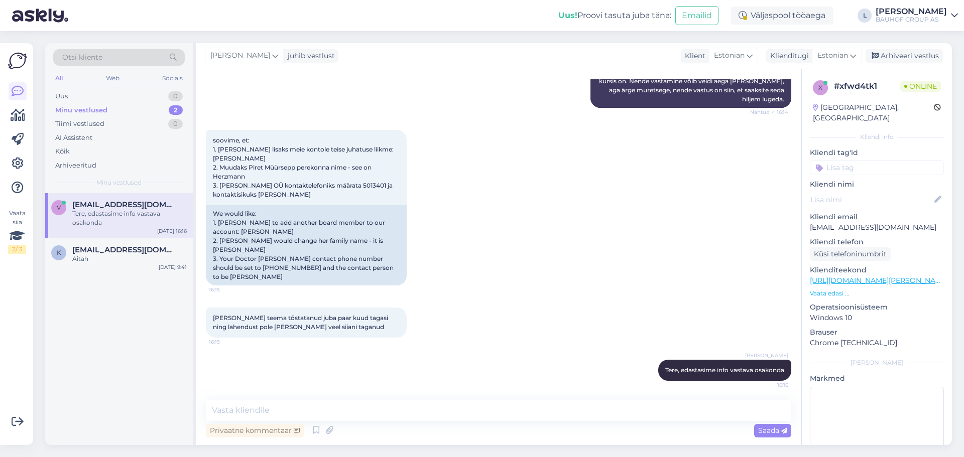
scroll to position [1967, 0]
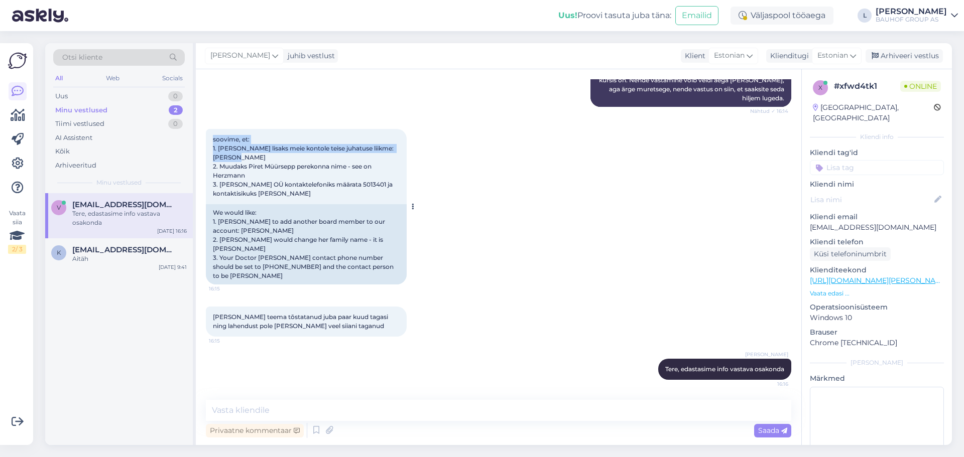
drag, startPoint x: 258, startPoint y: 164, endPoint x: 211, endPoint y: 151, distance: 48.1
click at [211, 151] on div "soovime, et: 1. [PERSON_NAME] lisaks meie kontole teise juhatuse liikme: [PERSO…" at bounding box center [306, 166] width 201 height 75
